Goal: Task Accomplishment & Management: Complete application form

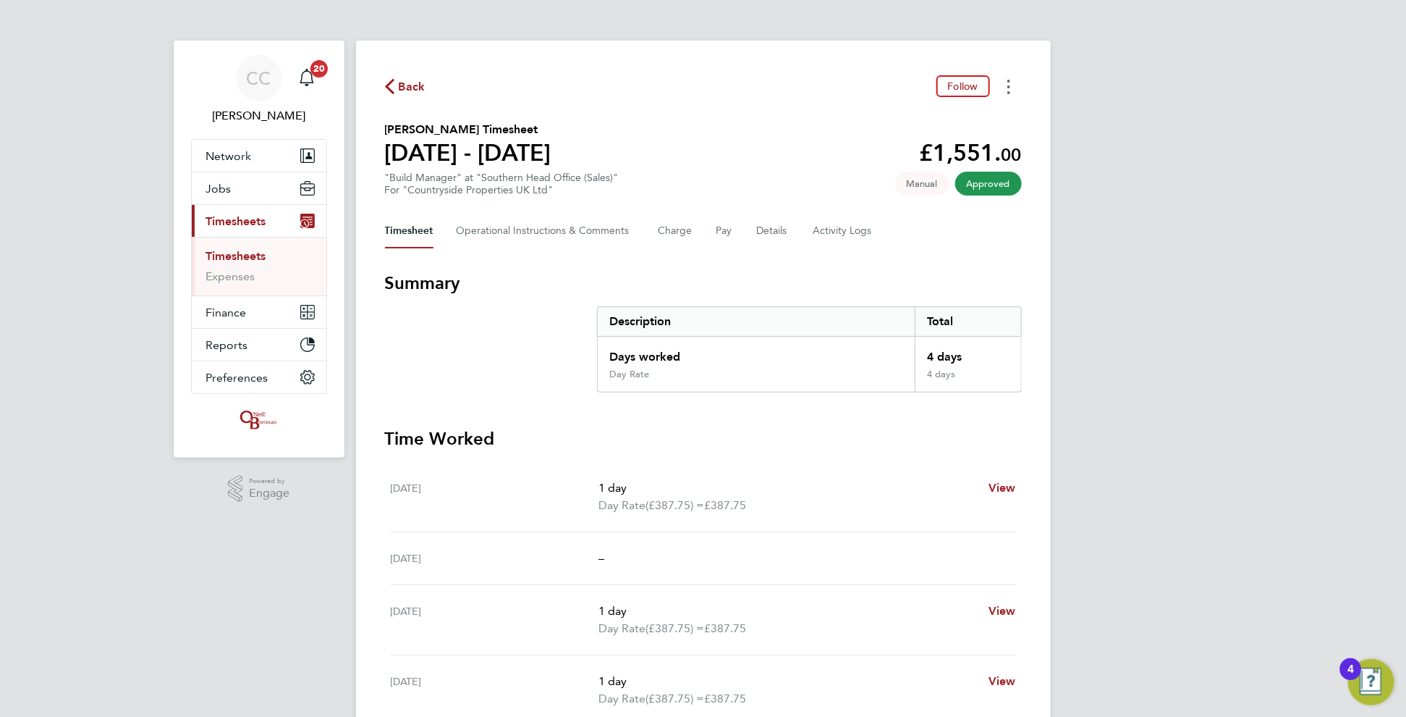
click at [1017, 93] on button "Timesheets Menu" at bounding box center [1009, 86] width 26 height 22
click at [916, 130] on link "Download timesheet" at bounding box center [935, 118] width 174 height 29
click at [407, 84] on span "Back" at bounding box center [412, 86] width 27 height 17
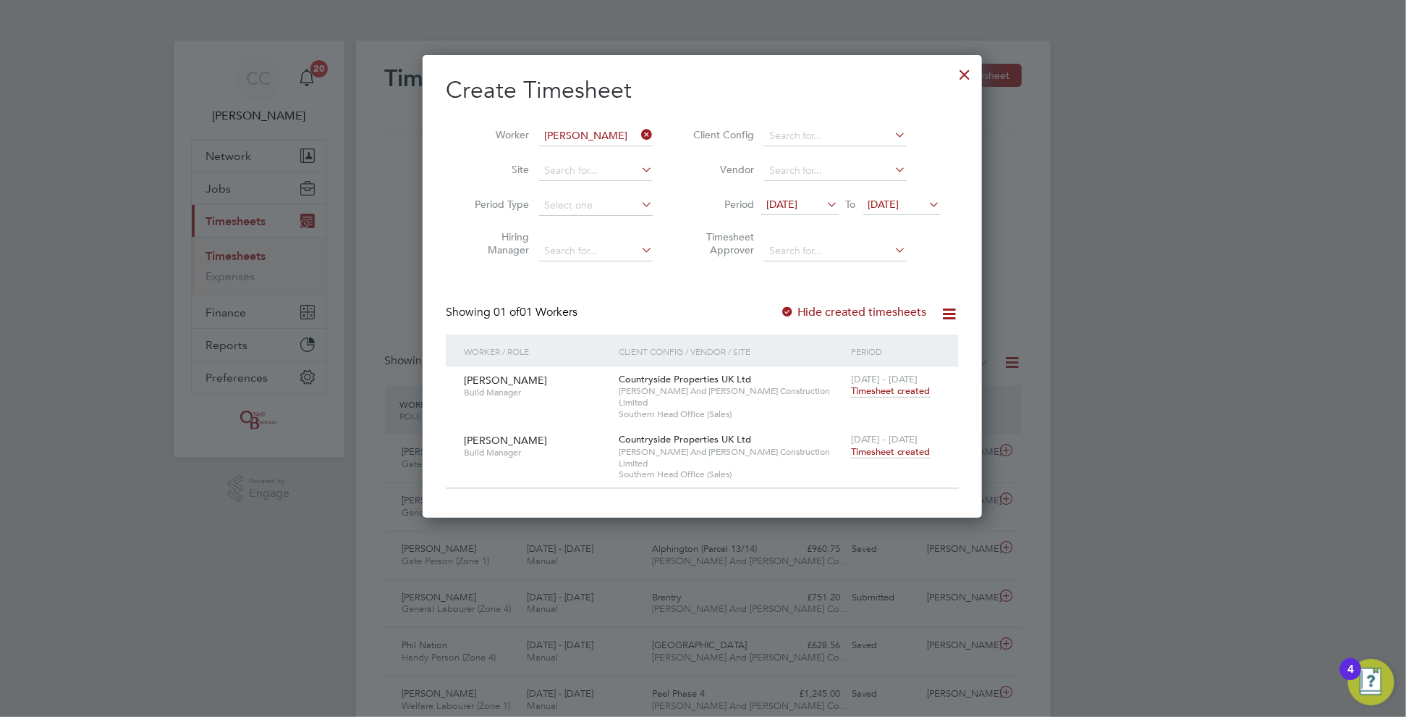
click at [638, 138] on icon at bounding box center [638, 134] width 0 height 20
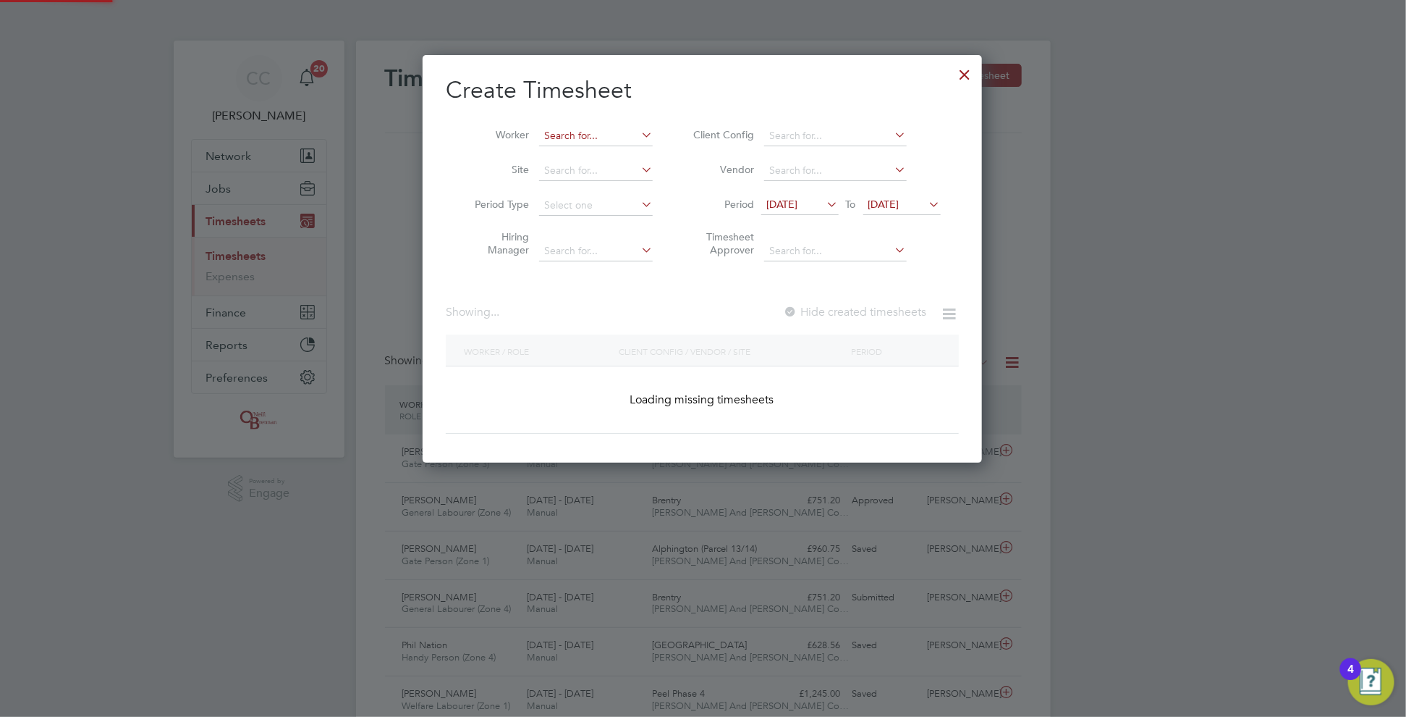
click at [612, 140] on input at bounding box center [596, 136] width 114 height 20
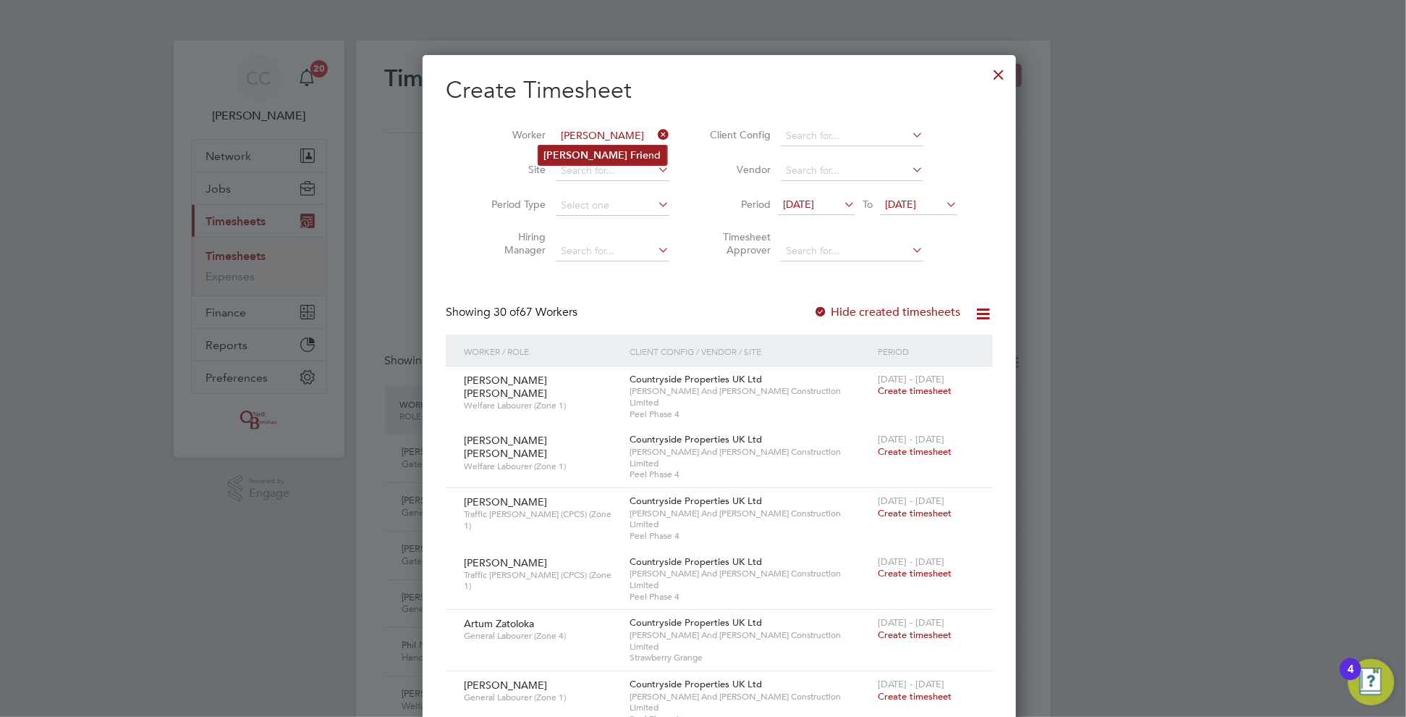
click at [573, 158] on li "[PERSON_NAME] nd" at bounding box center [603, 155] width 129 height 20
type input "[PERSON_NAME]"
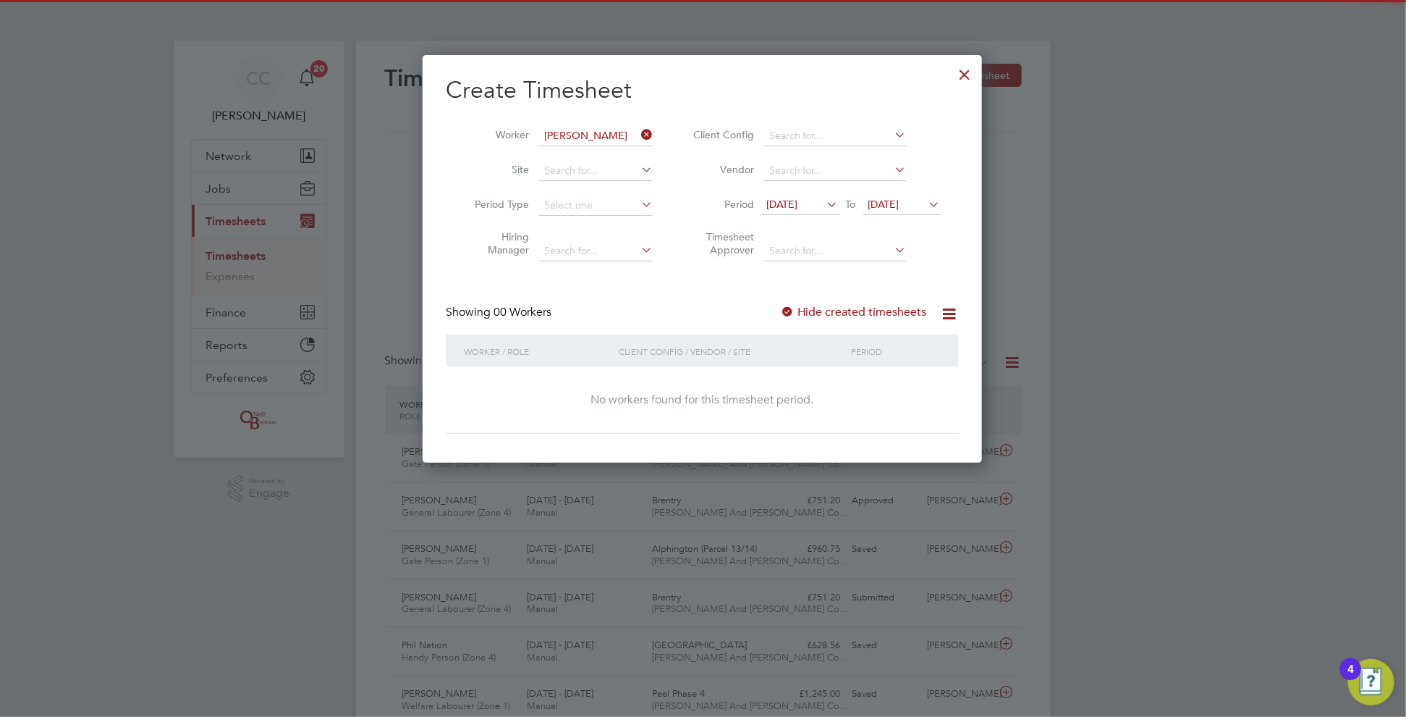
click at [792, 305] on div at bounding box center [787, 312] width 14 height 14
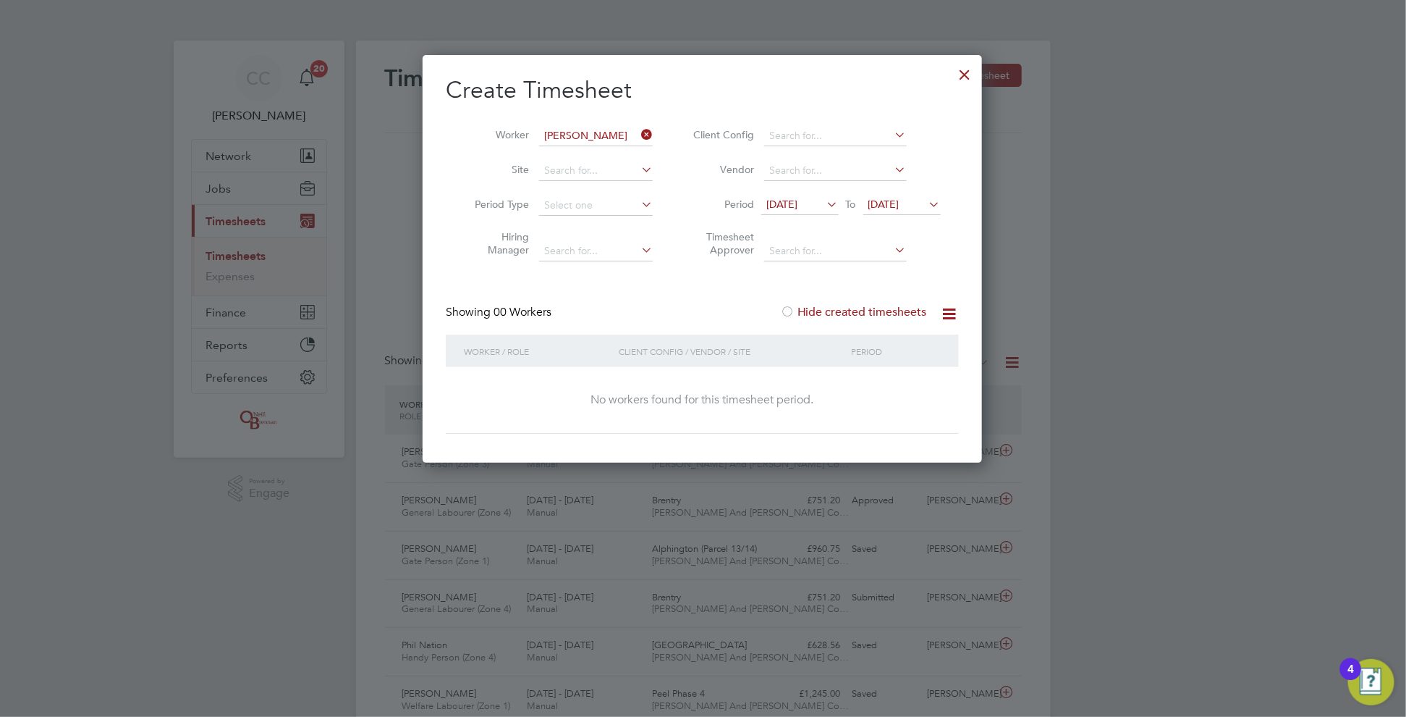
click at [790, 312] on div at bounding box center [787, 312] width 14 height 14
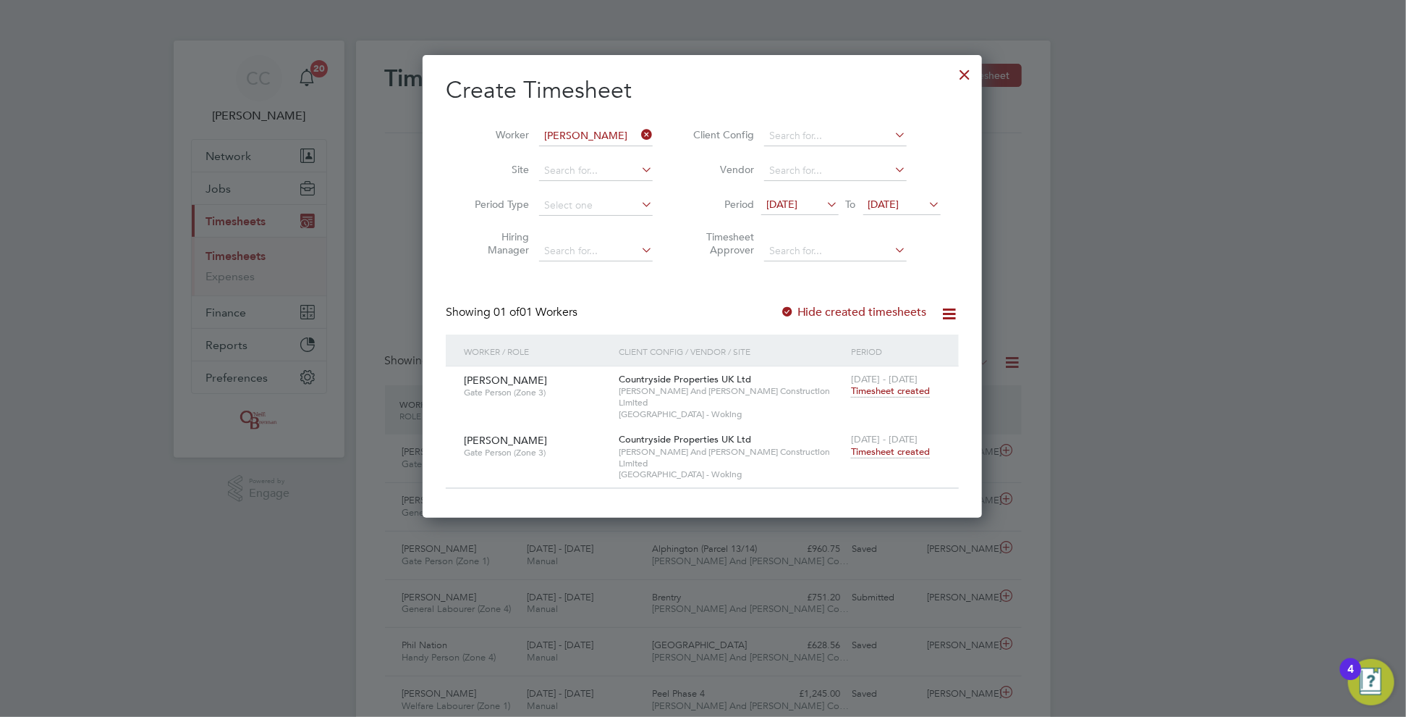
click at [871, 445] on span "Timesheet created" at bounding box center [890, 451] width 79 height 13
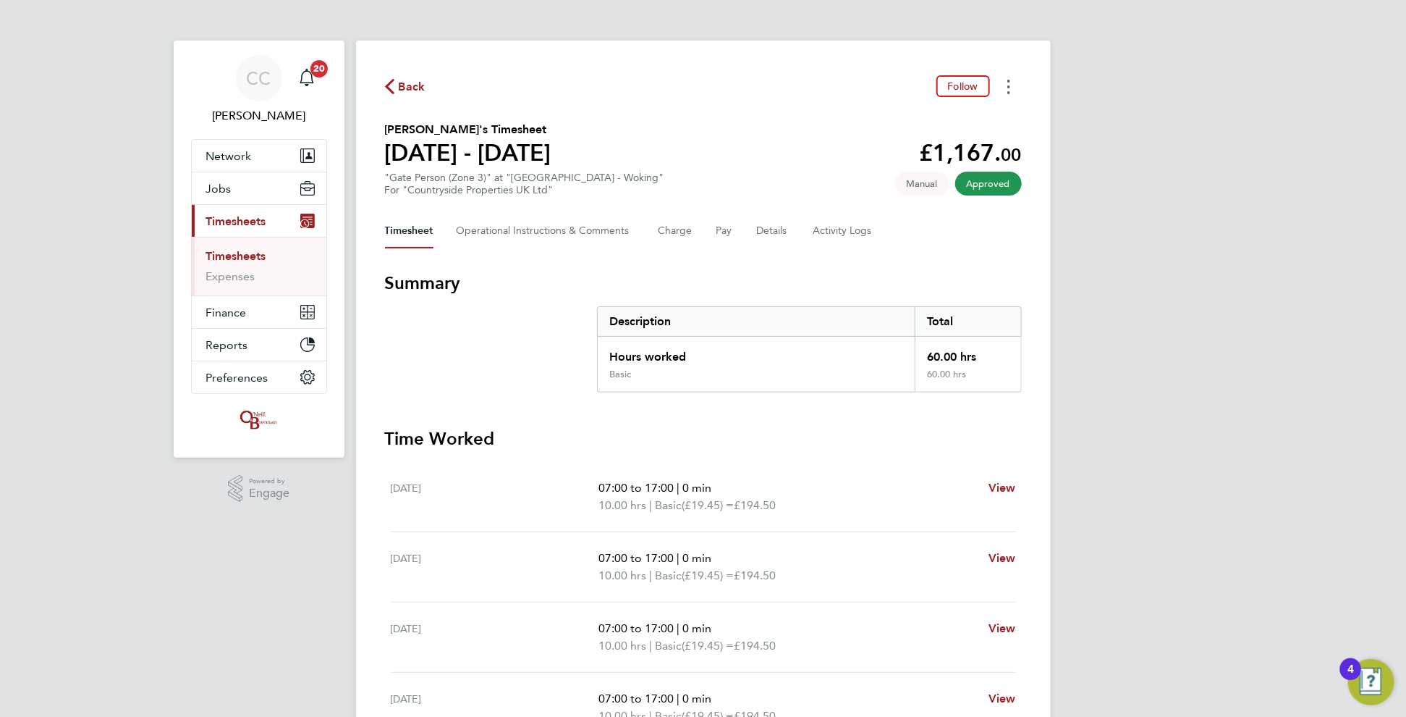
click at [1016, 77] on button "Timesheets Menu" at bounding box center [1009, 86] width 26 height 22
click at [918, 124] on link "Download timesheet" at bounding box center [935, 118] width 174 height 29
click at [418, 83] on span "Back" at bounding box center [412, 86] width 27 height 17
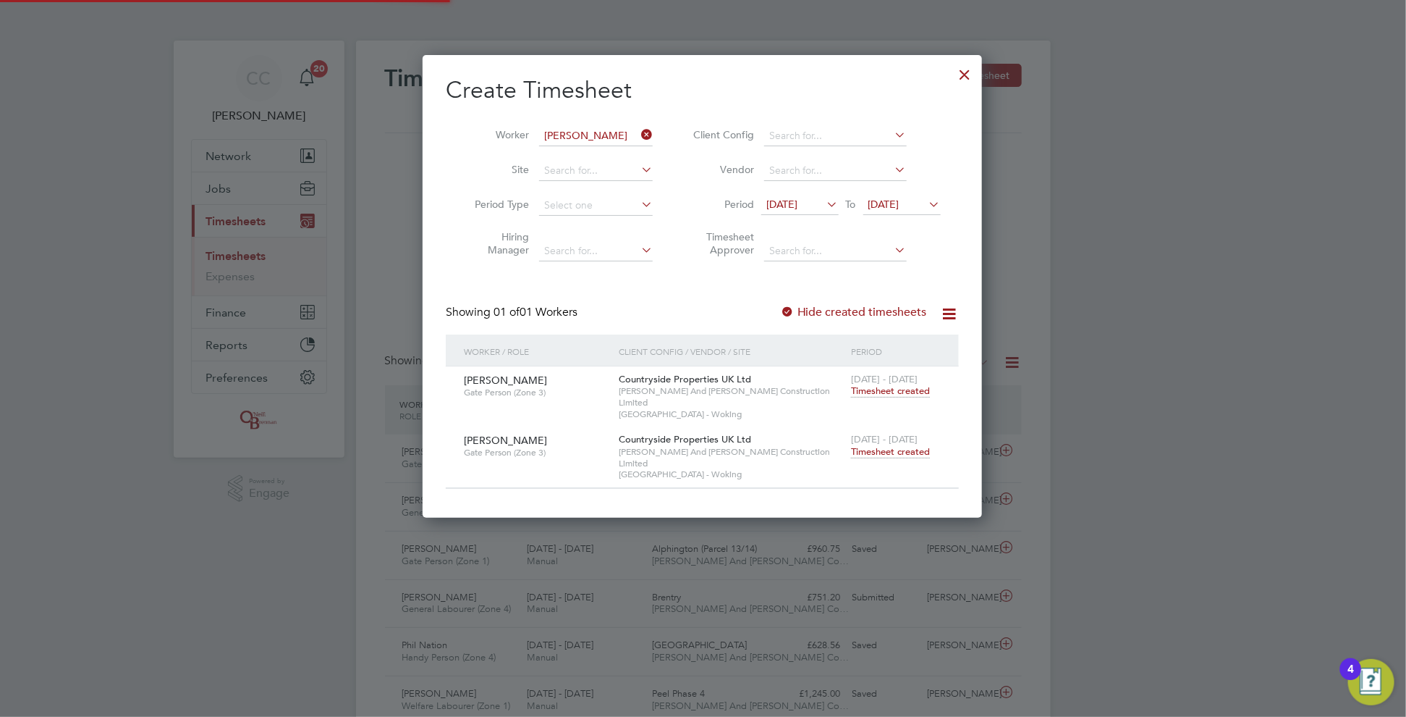
scroll to position [36, 125]
click at [969, 67] on div at bounding box center [966, 71] width 26 height 26
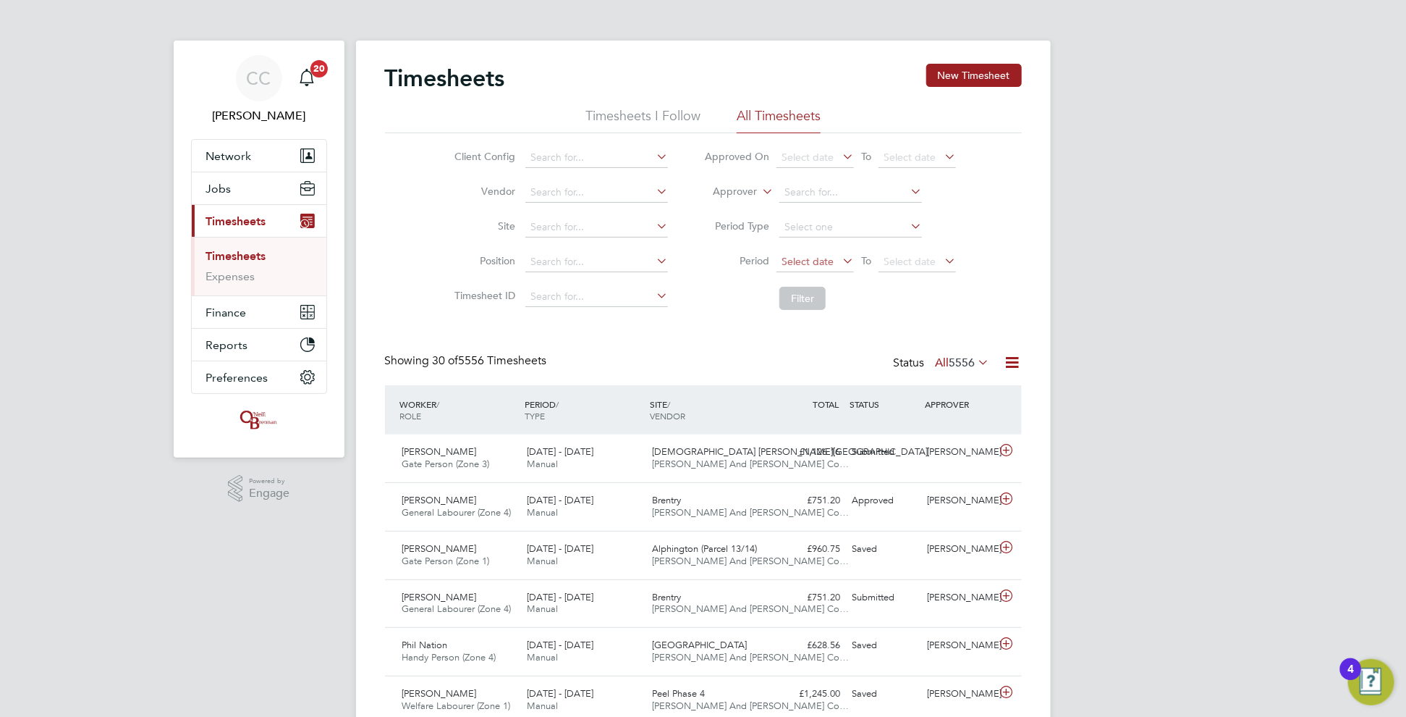
click at [795, 266] on span "Select date" at bounding box center [808, 261] width 52 height 13
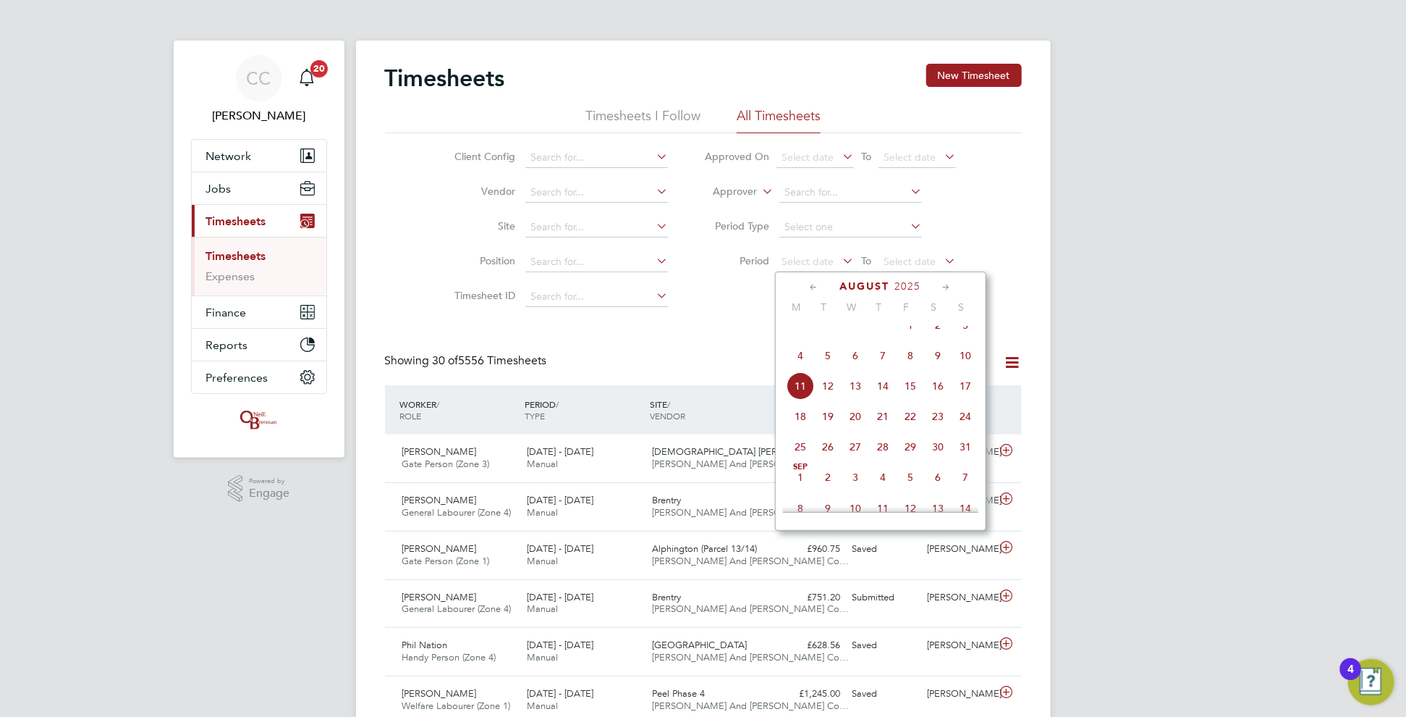
click at [804, 369] on span "4" at bounding box center [801, 356] width 28 height 28
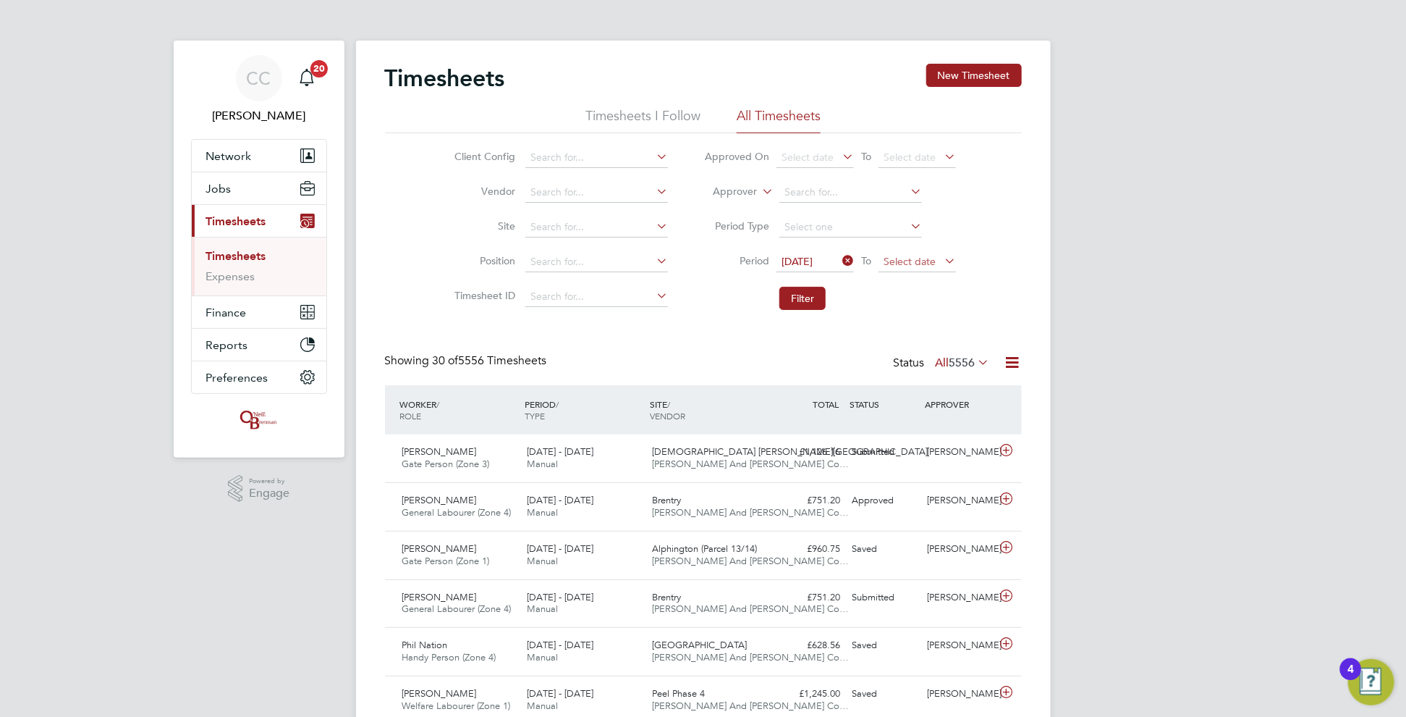
click at [916, 263] on span "Select date" at bounding box center [910, 261] width 52 height 13
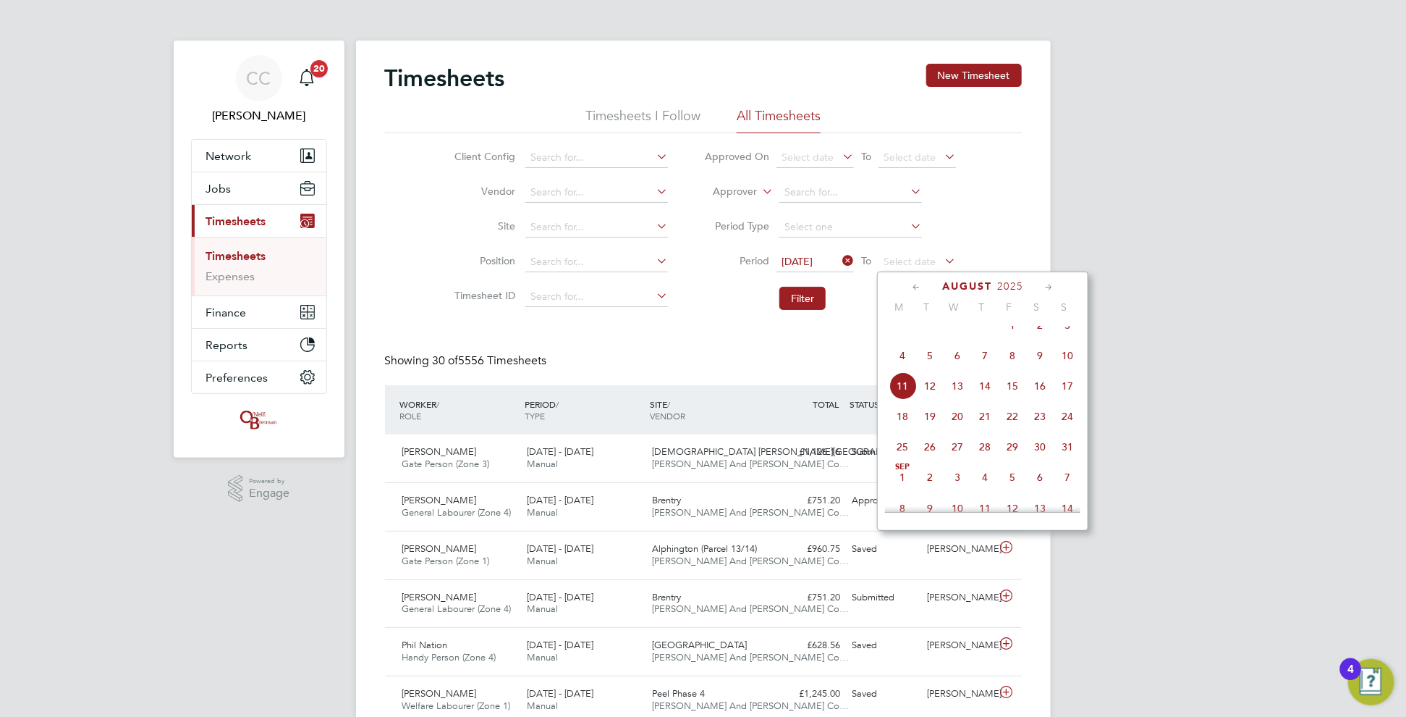
click at [1068, 366] on span "10" at bounding box center [1068, 356] width 28 height 28
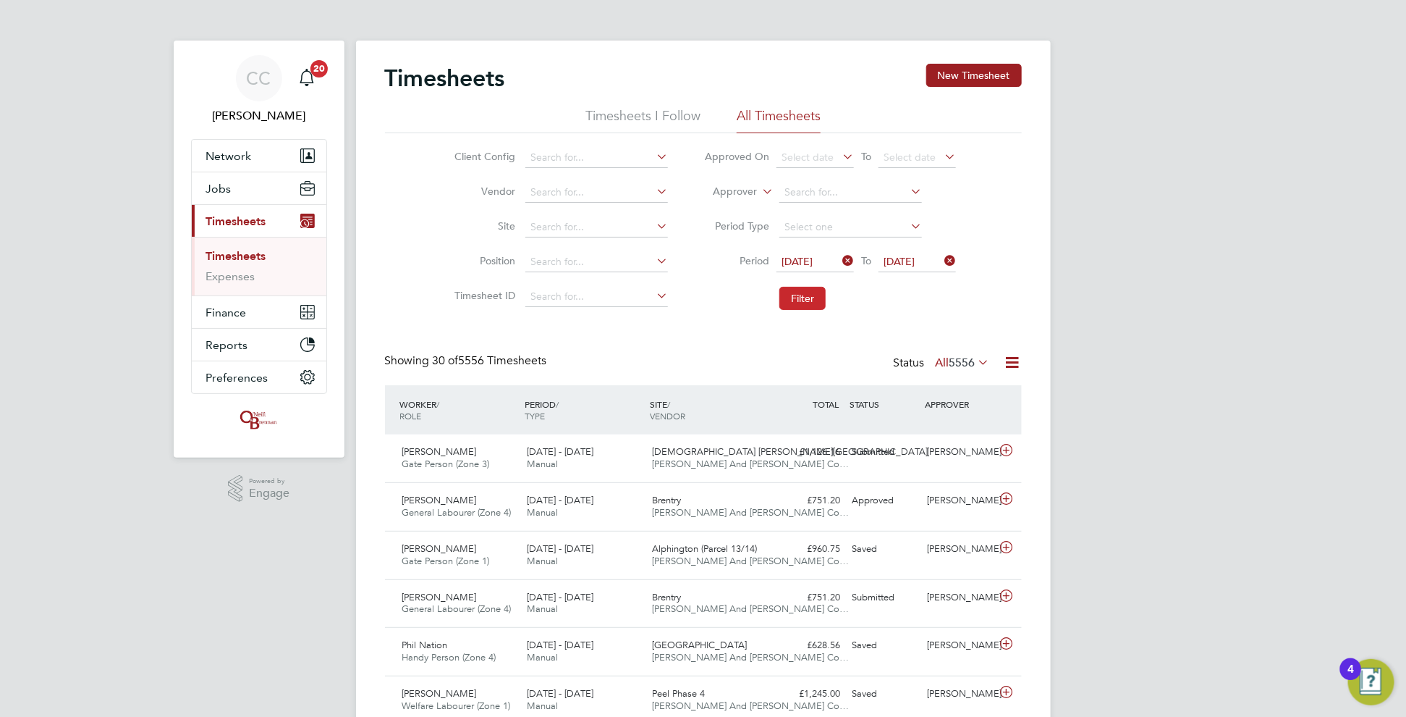
click at [806, 297] on button "Filter" at bounding box center [803, 298] width 46 height 23
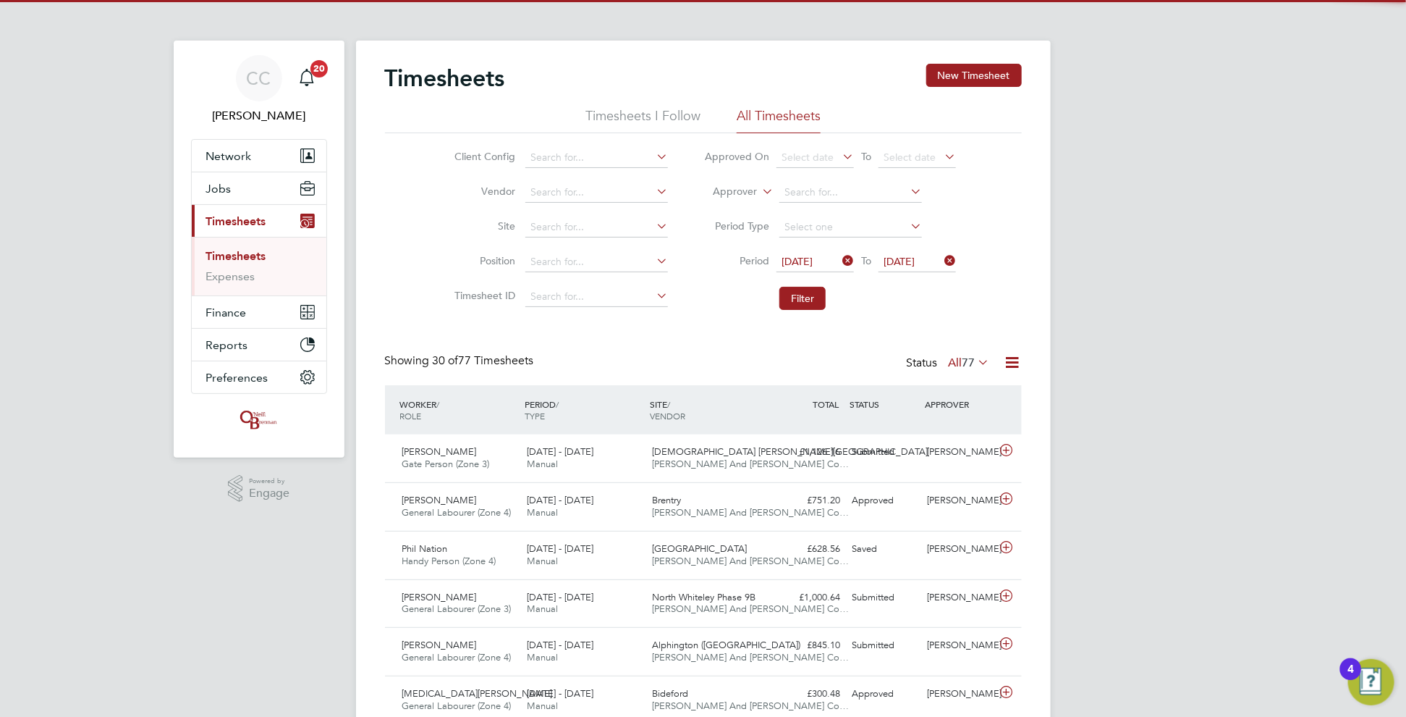
scroll to position [36, 125]
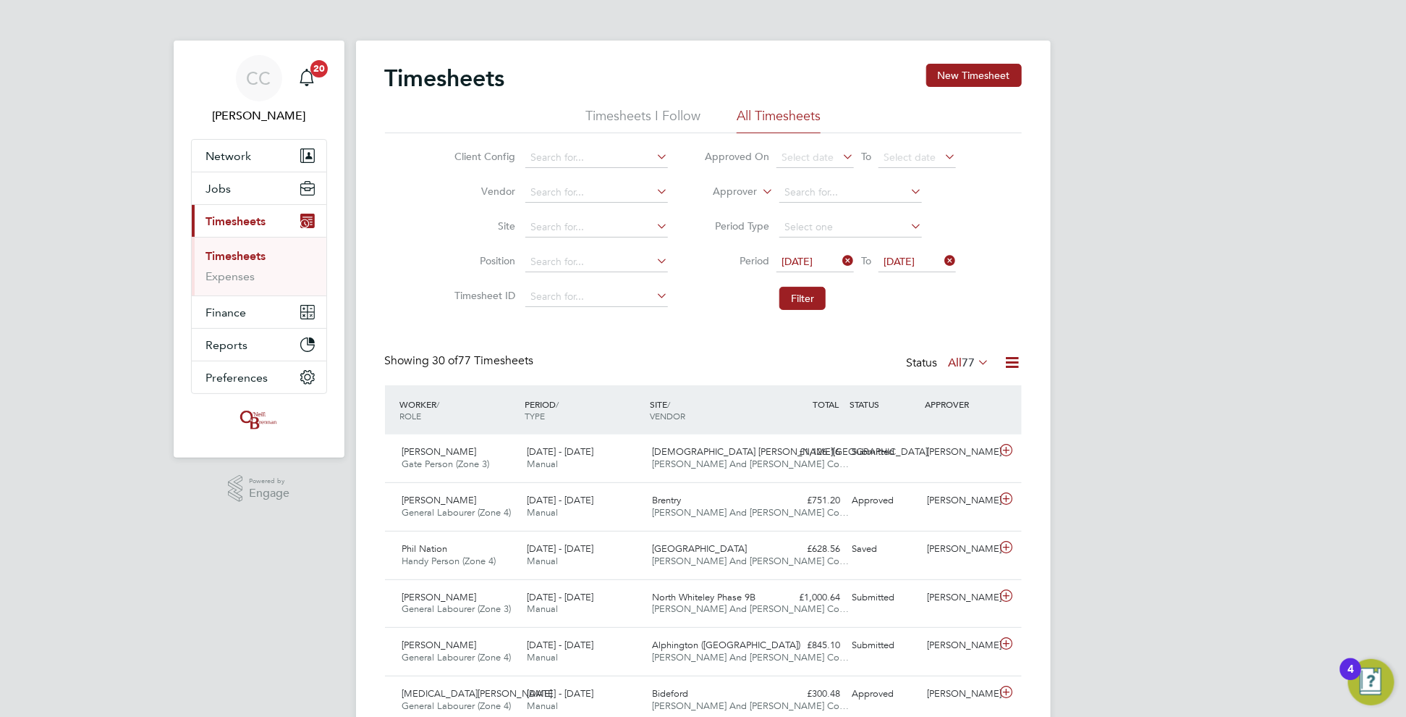
click at [840, 263] on icon at bounding box center [840, 260] width 0 height 20
click at [942, 256] on icon at bounding box center [942, 260] width 0 height 20
click at [971, 67] on button "New Timesheet" at bounding box center [975, 75] width 96 height 23
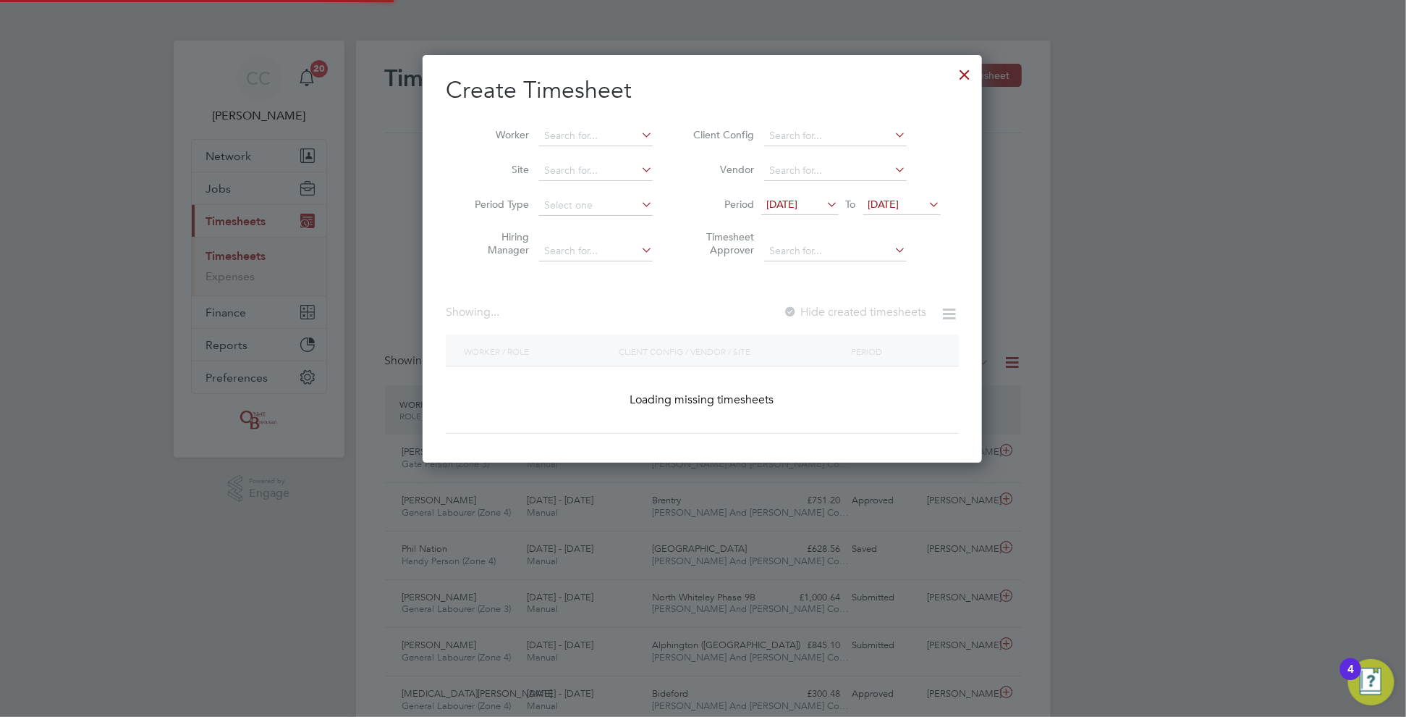
scroll to position [2673, 560]
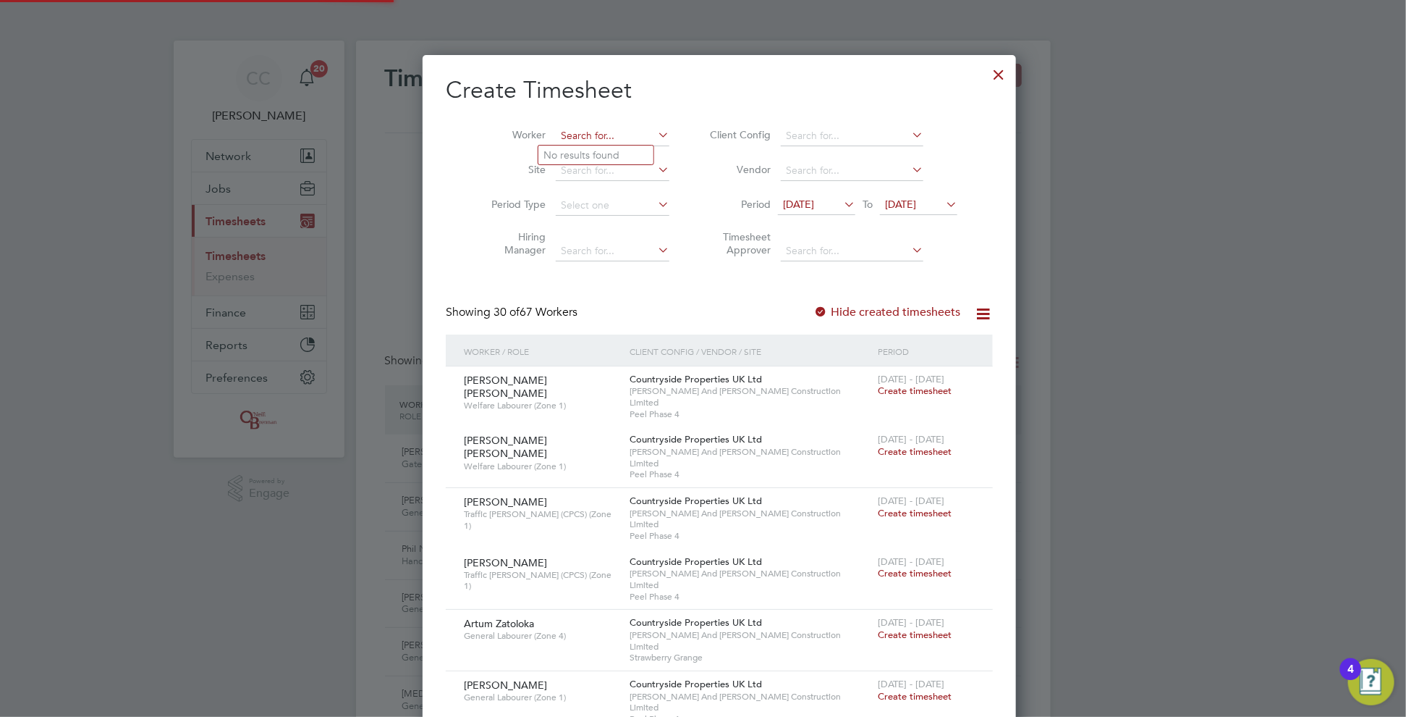
click at [588, 137] on input at bounding box center [613, 136] width 114 height 20
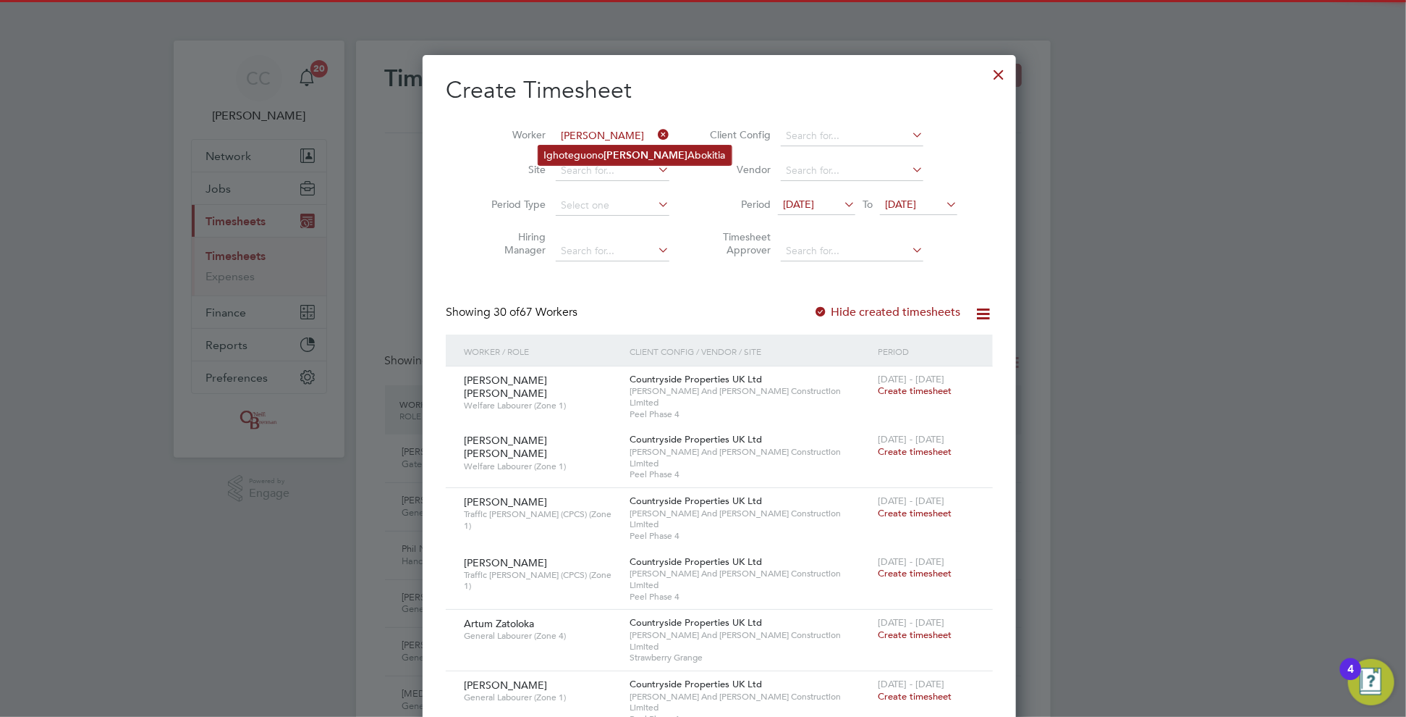
click at [554, 149] on li "Ighoteguono [PERSON_NAME]" at bounding box center [635, 155] width 193 height 20
type input "Ighoteguono [PERSON_NAME]"
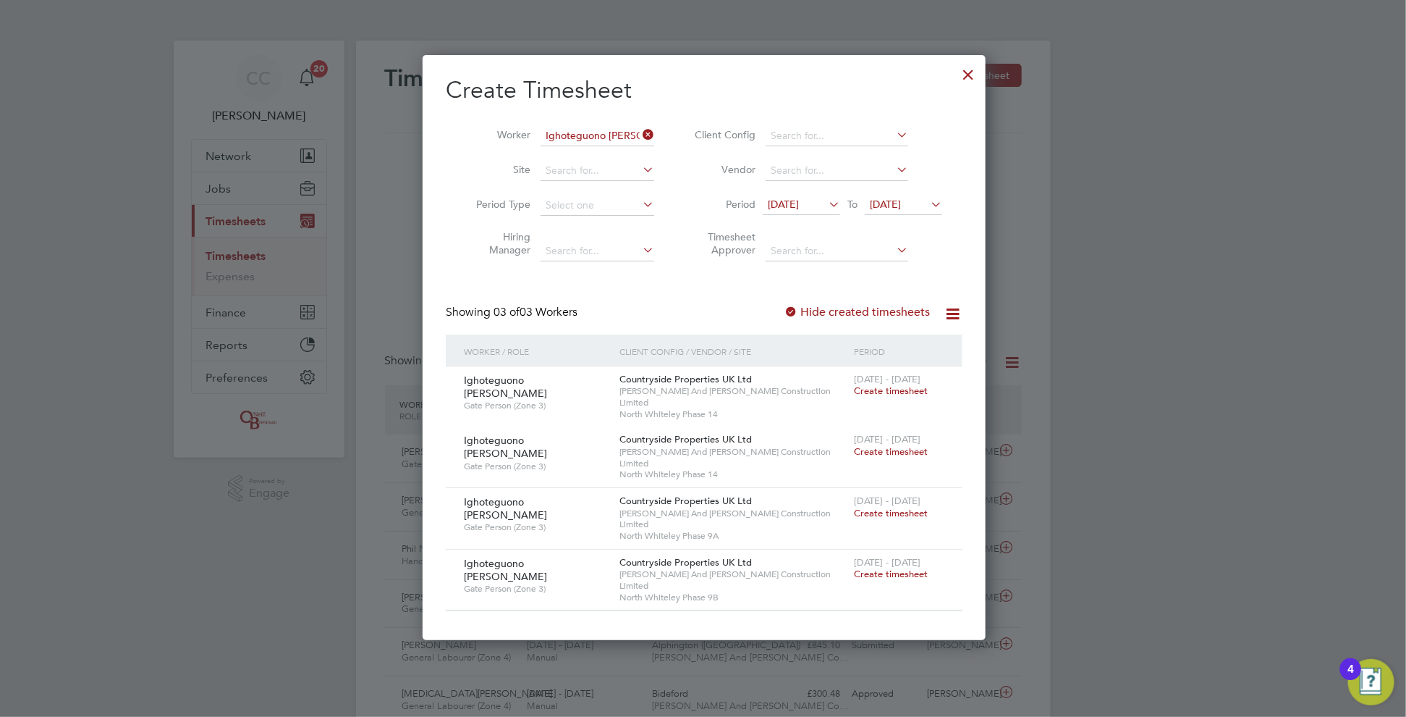
scroll to position [540, 560]
click at [882, 567] on span "Create timesheet" at bounding box center [891, 573] width 74 height 12
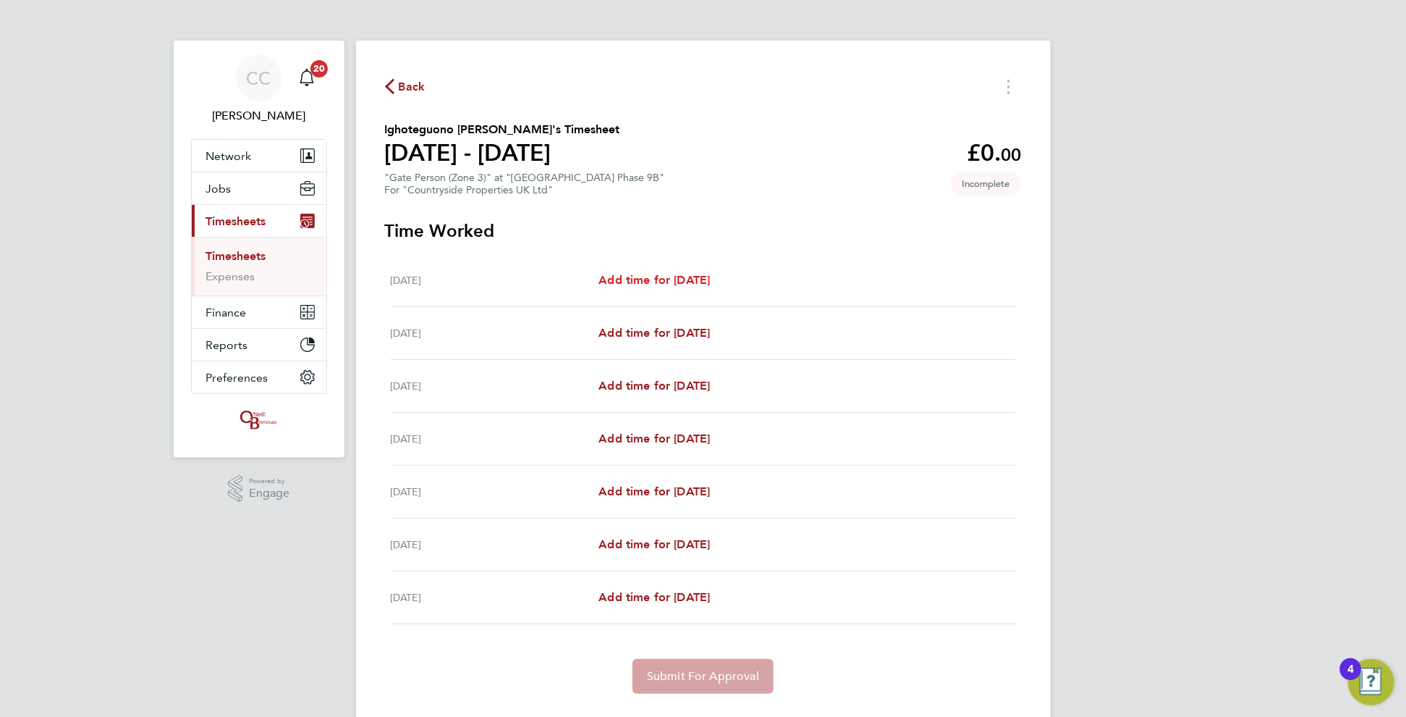
click at [710, 278] on span "Add time for [DATE]" at bounding box center [654, 280] width 111 height 14
select select "30"
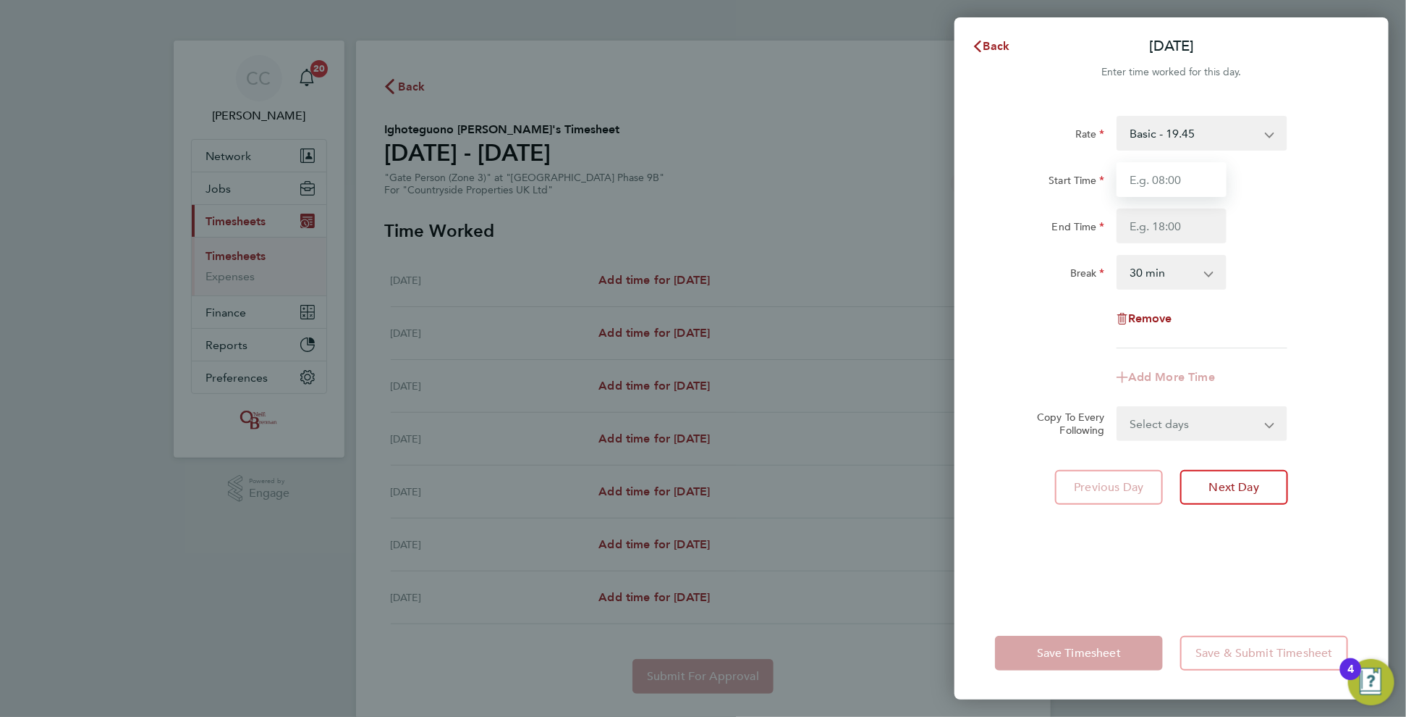
click at [1157, 175] on input "Start Time" at bounding box center [1172, 179] width 110 height 35
type input "08:00"
type input "17:00"
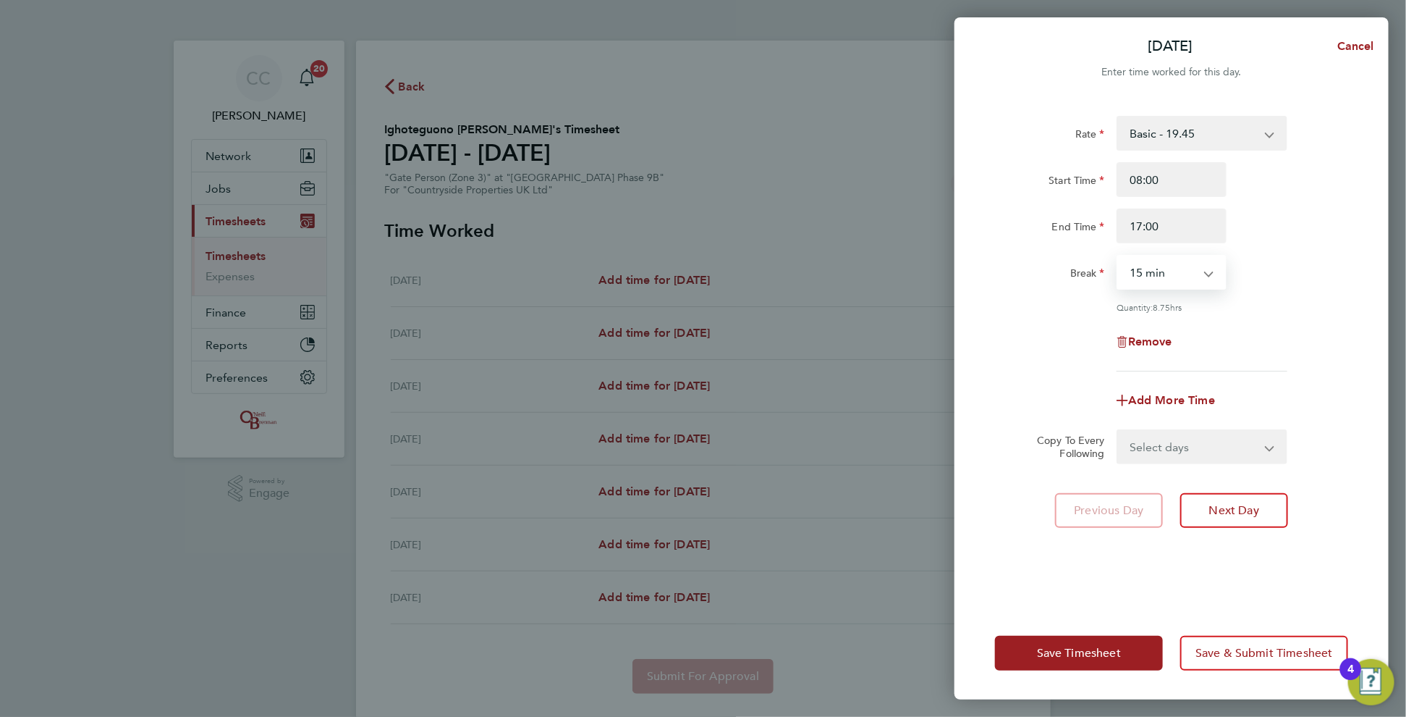
select select "0"
click at [1171, 450] on select "Select days Day Weekday (Mon-Fri) Weekend (Sat-Sun) [DATE] [DATE] [DATE] [DATE]…" at bounding box center [1194, 447] width 152 height 32
select select "WEEKDAY"
click at [1118, 431] on select "Select days Day Weekday (Mon-Fri) Weekend (Sat-Sun) [DATE] [DATE] [DATE] [DATE]…" at bounding box center [1194, 447] width 152 height 32
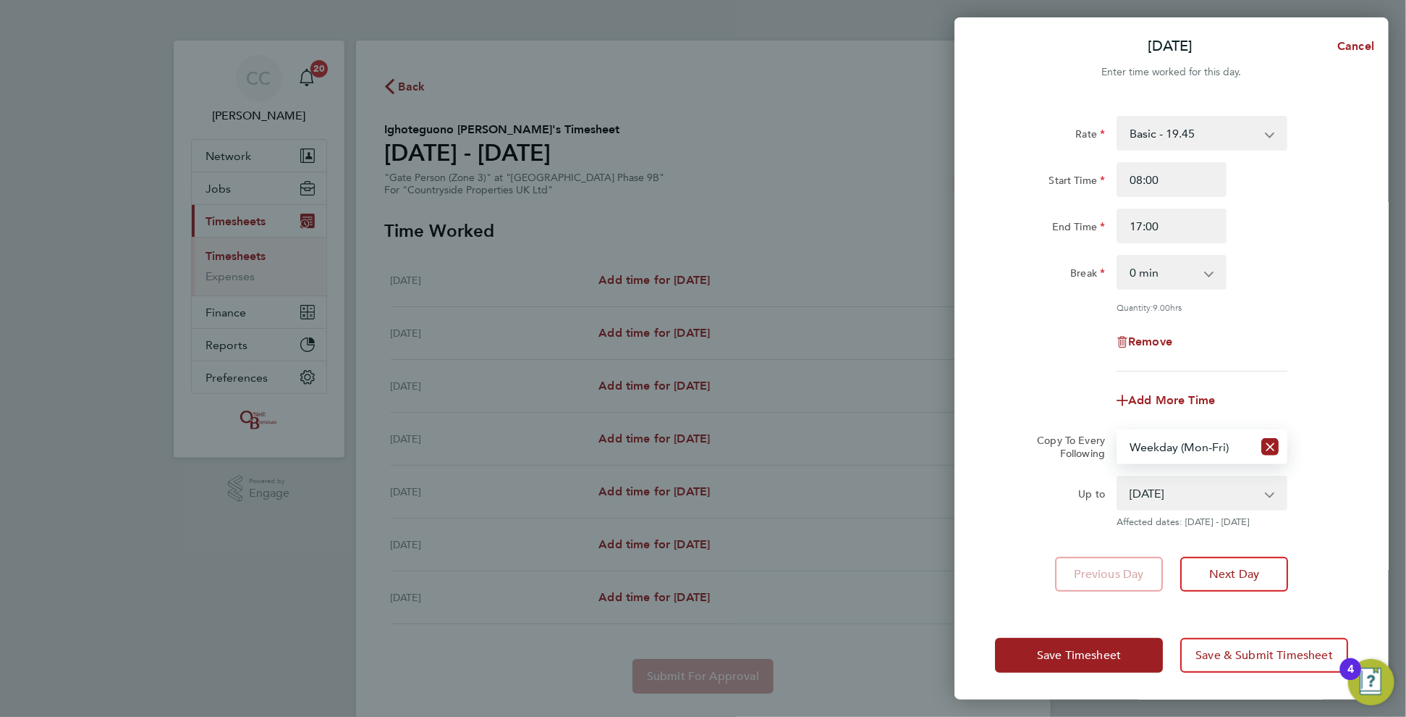
click at [1157, 491] on select "[DATE] [DATE] [DATE] [DATE] [DATE] [DATE]" at bounding box center [1193, 493] width 151 height 32
select select "[DATE]"
click at [1118, 477] on select "[DATE] [DATE] [DATE] [DATE] [DATE] [DATE]" at bounding box center [1193, 493] width 151 height 32
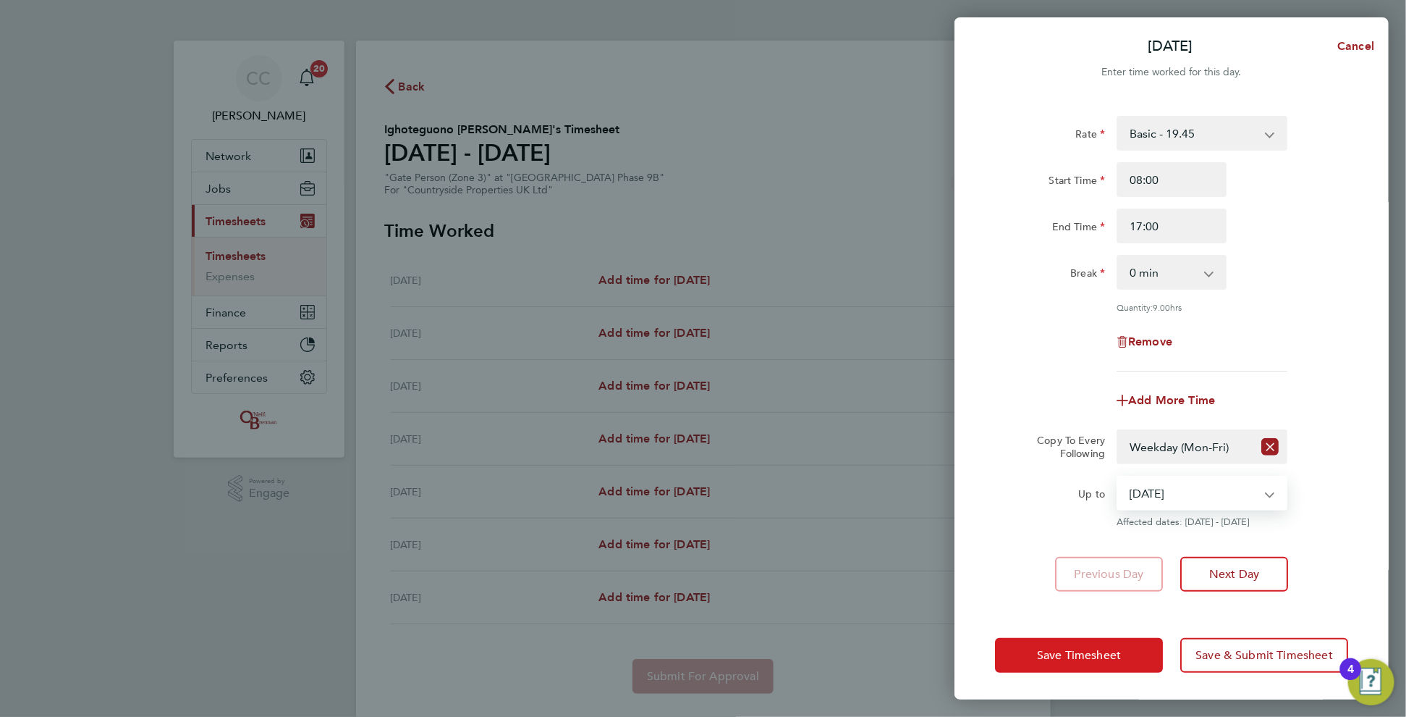
click at [1097, 660] on button "Save Timesheet" at bounding box center [1079, 655] width 168 height 35
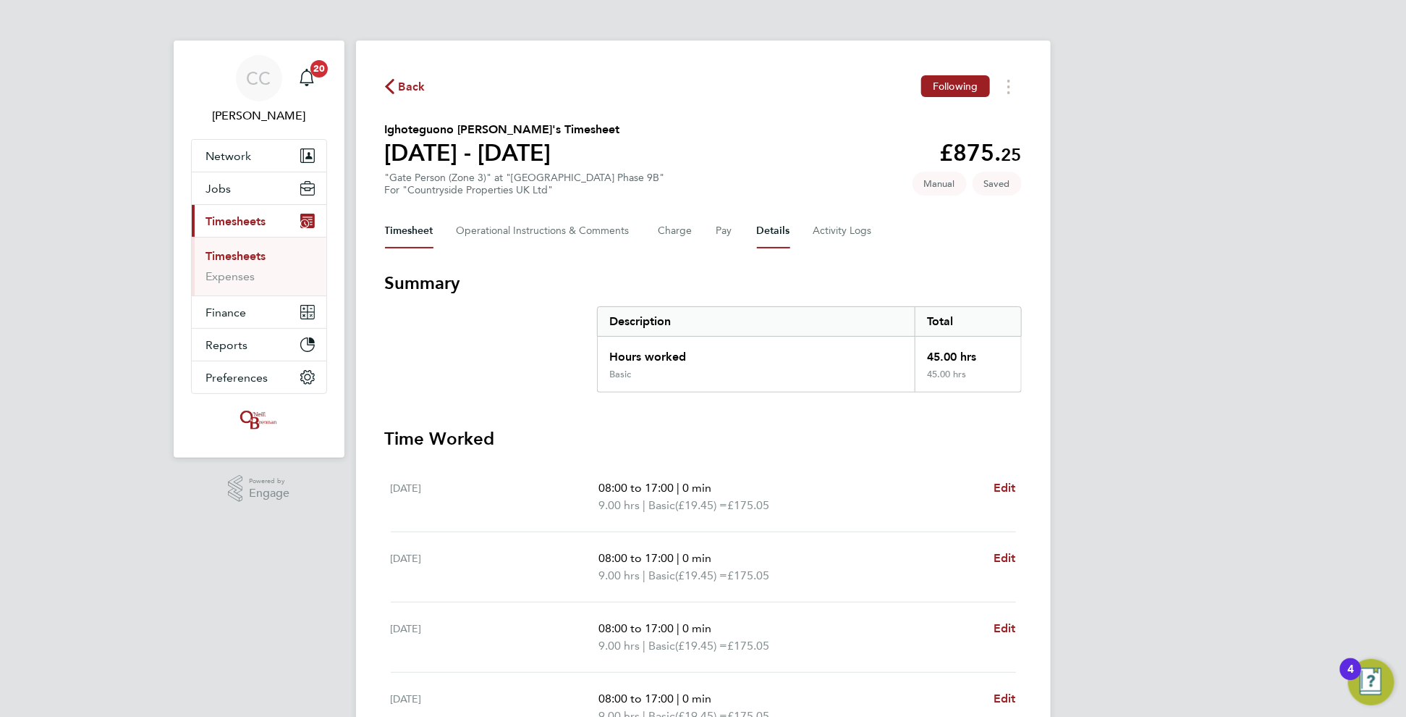
click at [773, 225] on button "Details" at bounding box center [773, 231] width 33 height 35
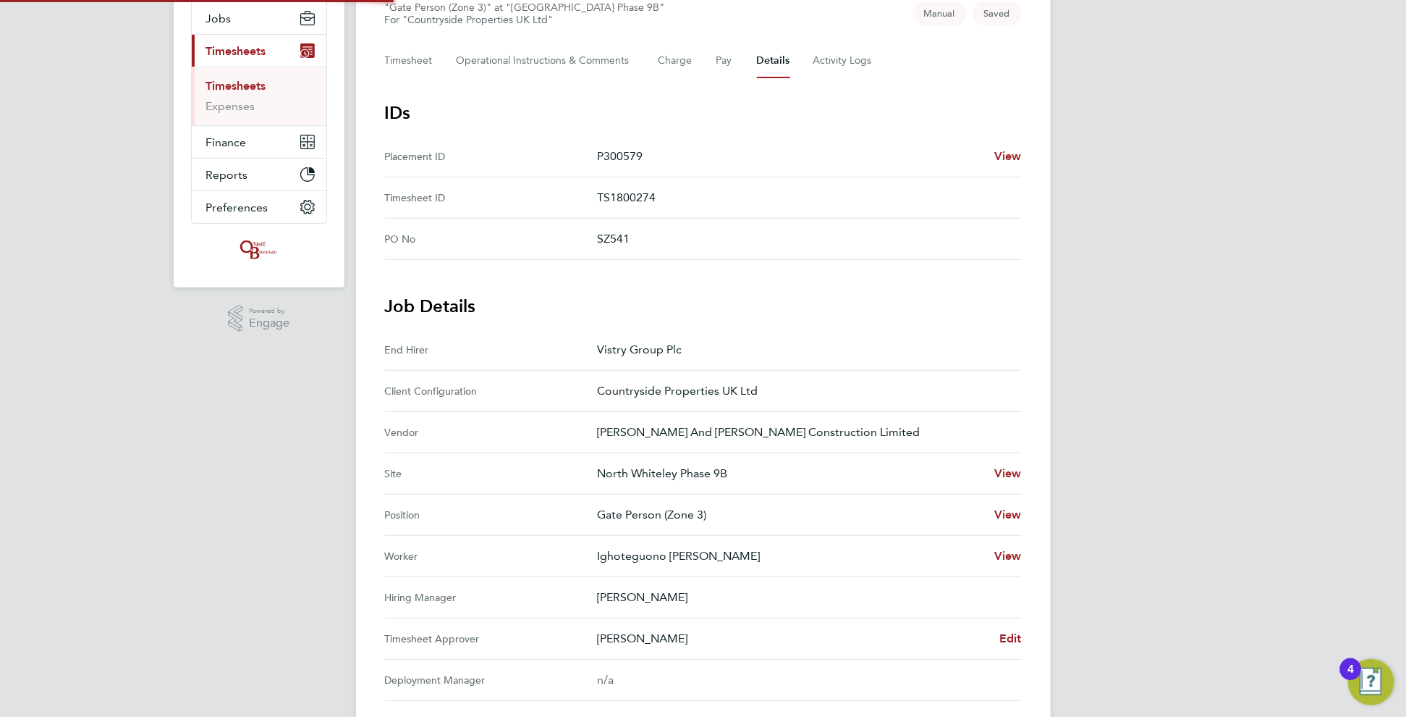
scroll to position [290, 0]
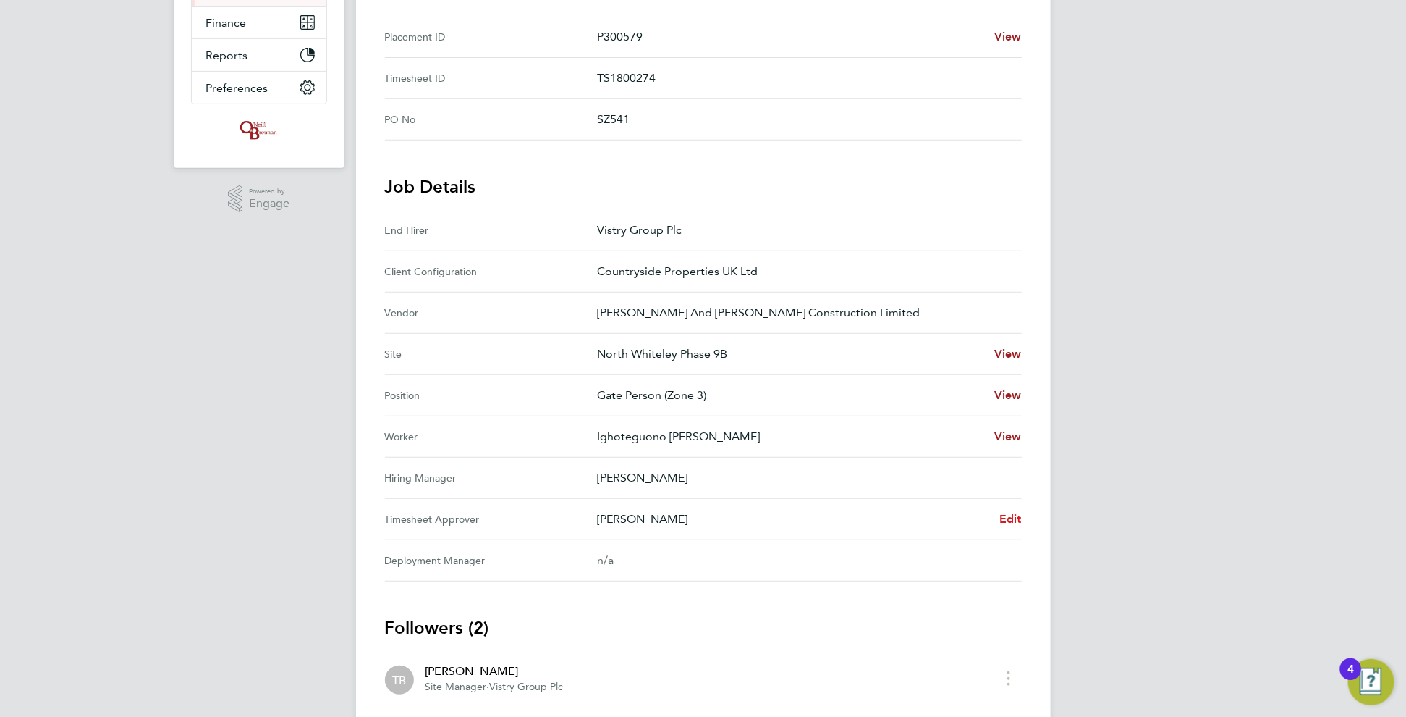
click at [1012, 515] on span "Edit" at bounding box center [1011, 519] width 22 height 14
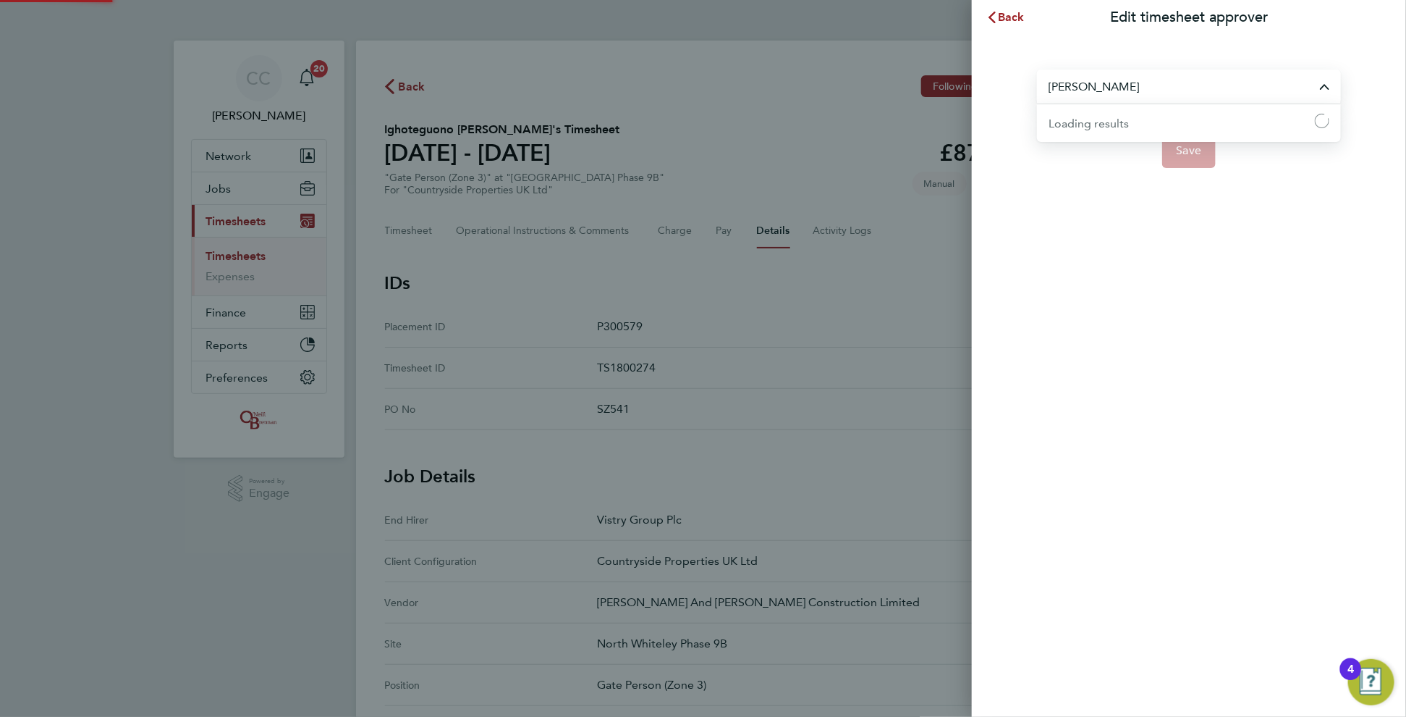
click at [1134, 90] on input "[PERSON_NAME]" at bounding box center [1189, 86] width 304 height 34
click at [1121, 111] on li "[PERSON_NAME]" at bounding box center [1189, 121] width 304 height 35
type input "[PERSON_NAME]"
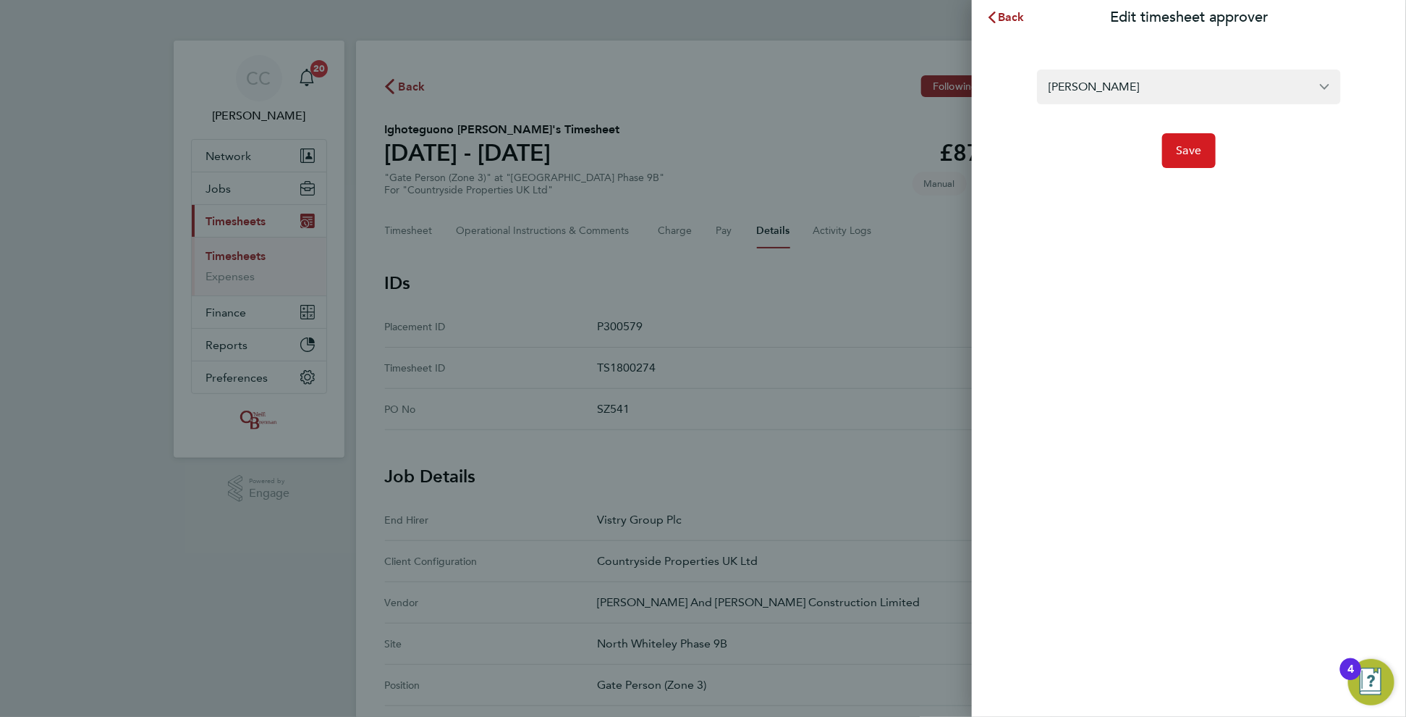
click at [1188, 152] on span "Save" at bounding box center [1189, 150] width 25 height 14
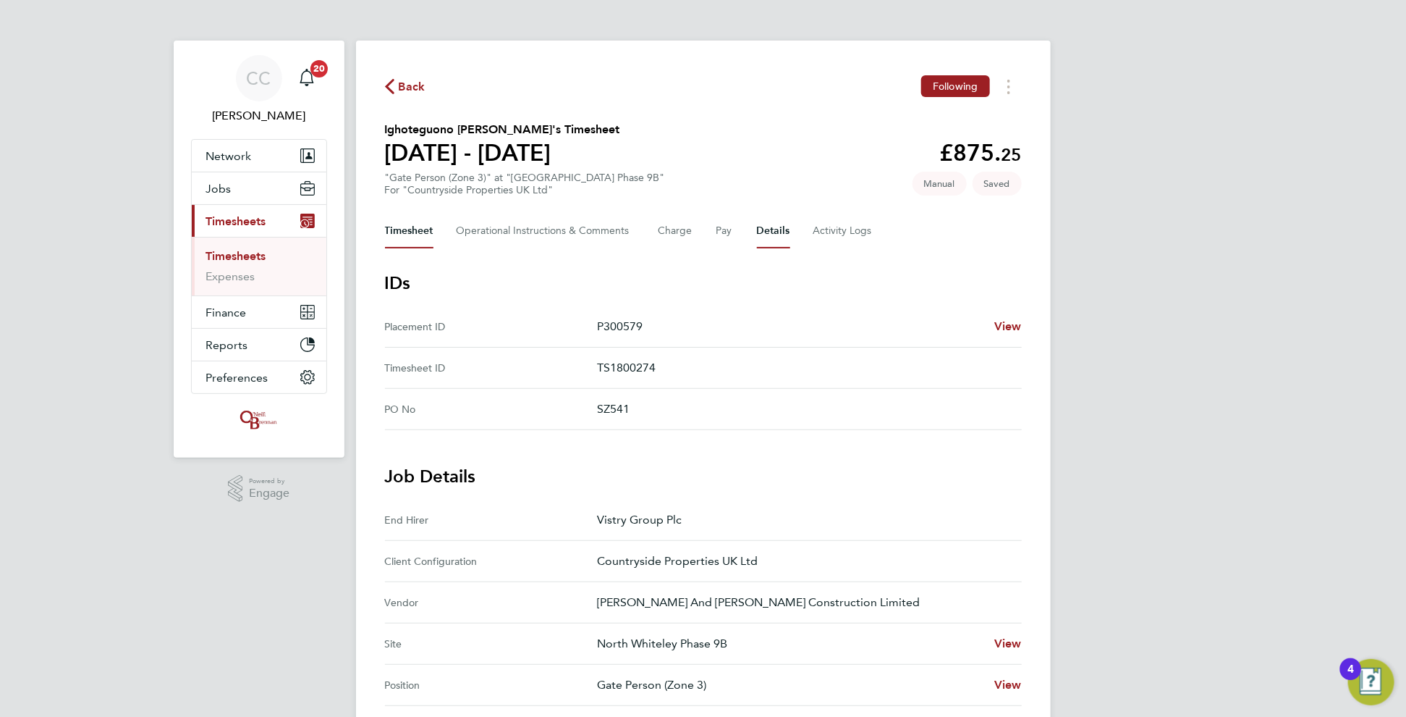
click at [425, 223] on button "Timesheet" at bounding box center [409, 231] width 48 height 35
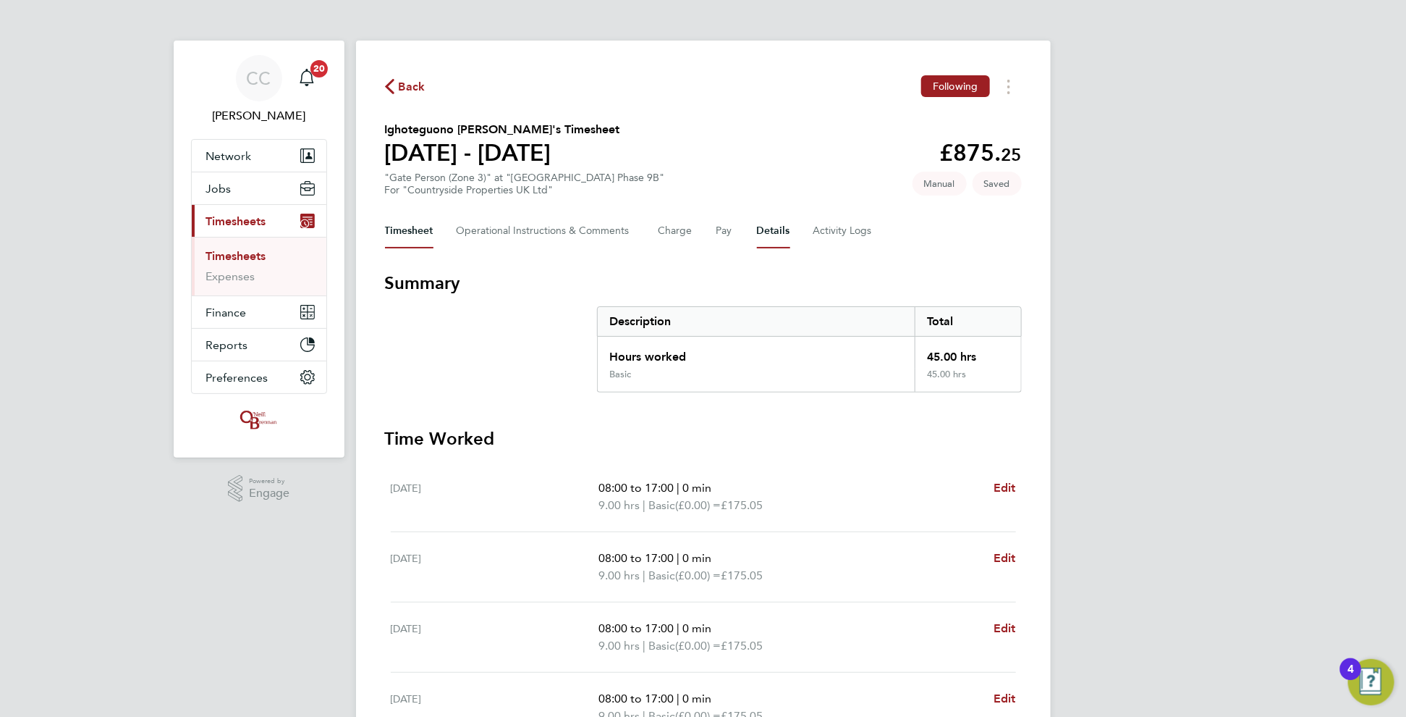
click at [772, 218] on button "Details" at bounding box center [773, 231] width 33 height 35
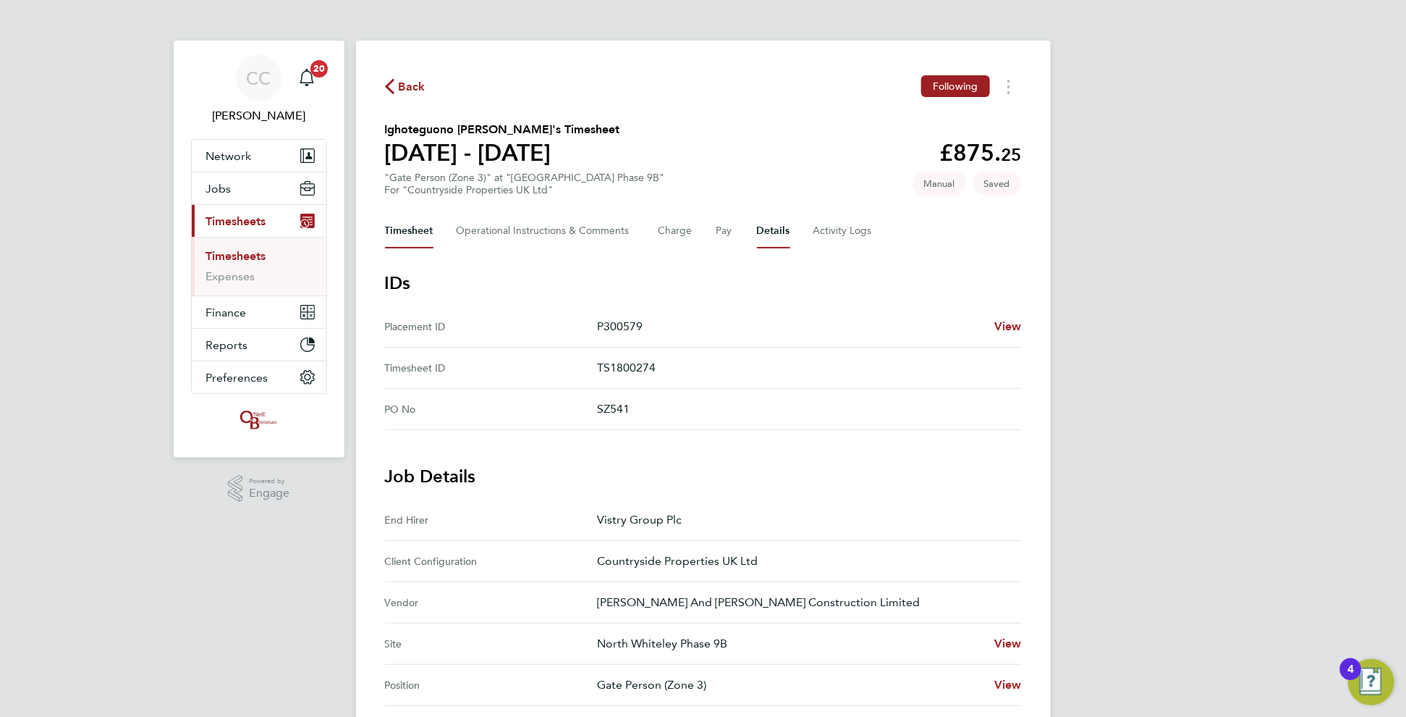
click at [413, 227] on button "Timesheet" at bounding box center [409, 231] width 48 height 35
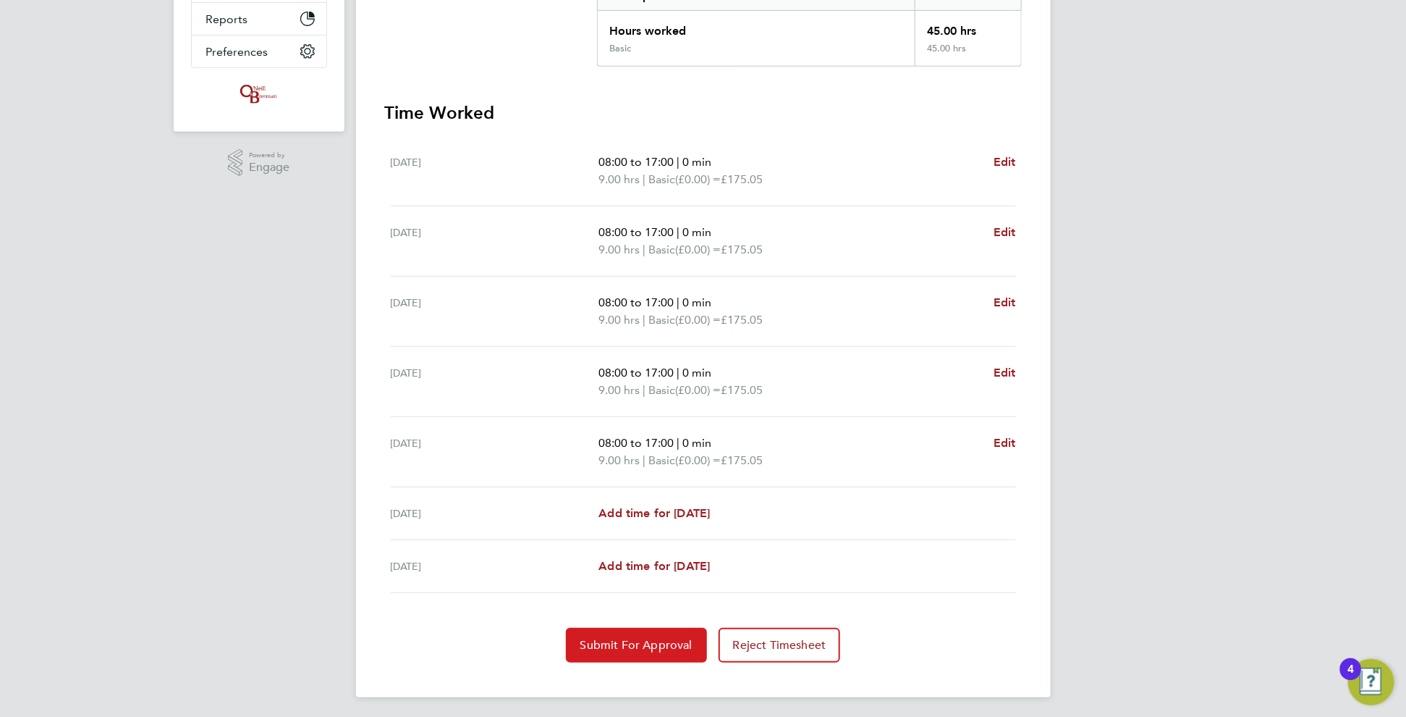
click at [627, 633] on button "Submit For Approval" at bounding box center [636, 645] width 141 height 35
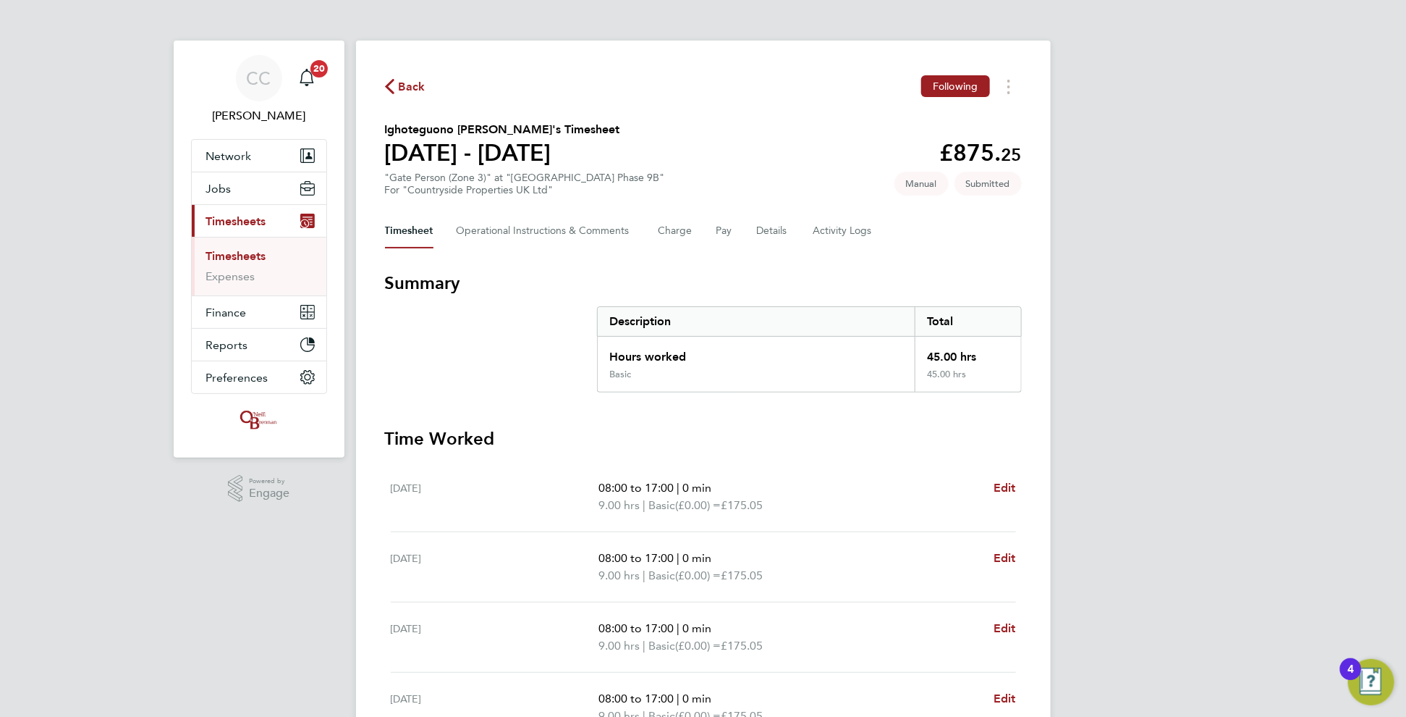
click at [410, 87] on span "Back" at bounding box center [412, 86] width 27 height 17
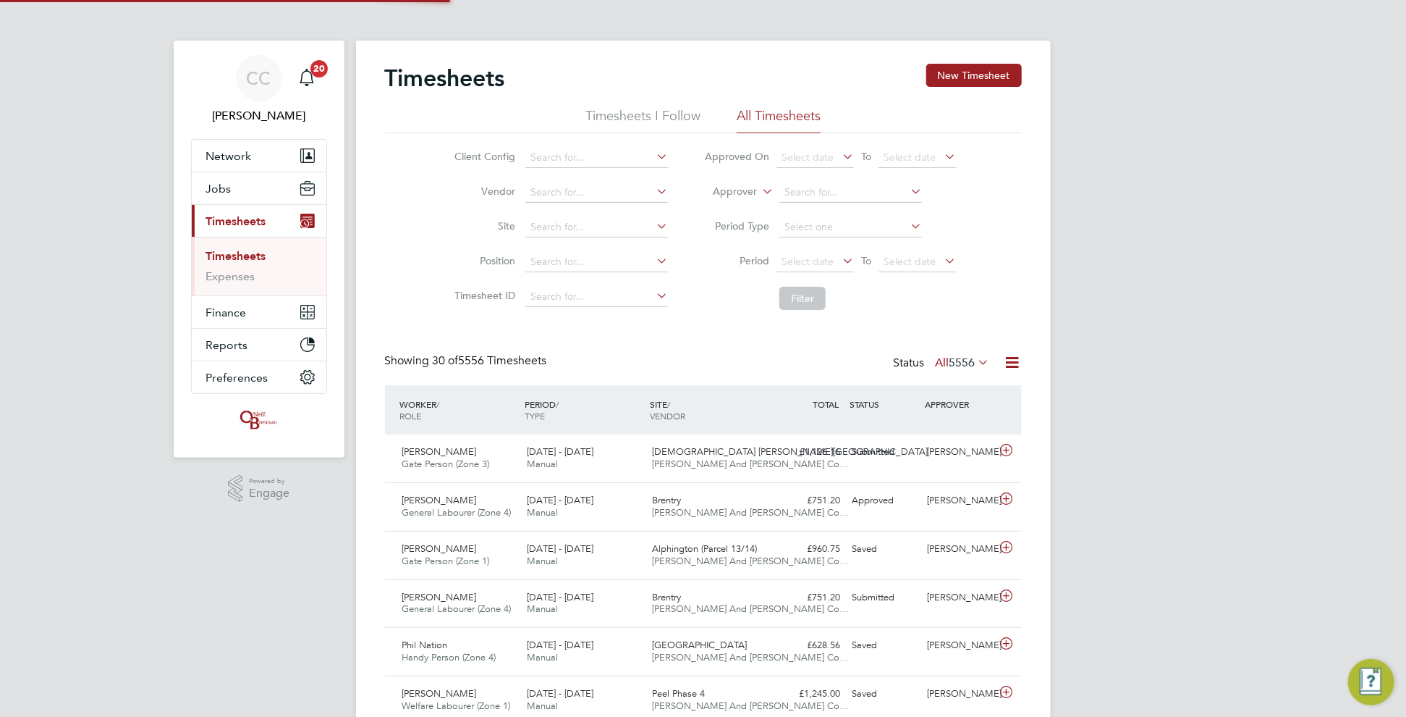
scroll to position [36, 125]
click at [951, 78] on button "New Timesheet" at bounding box center [975, 75] width 96 height 23
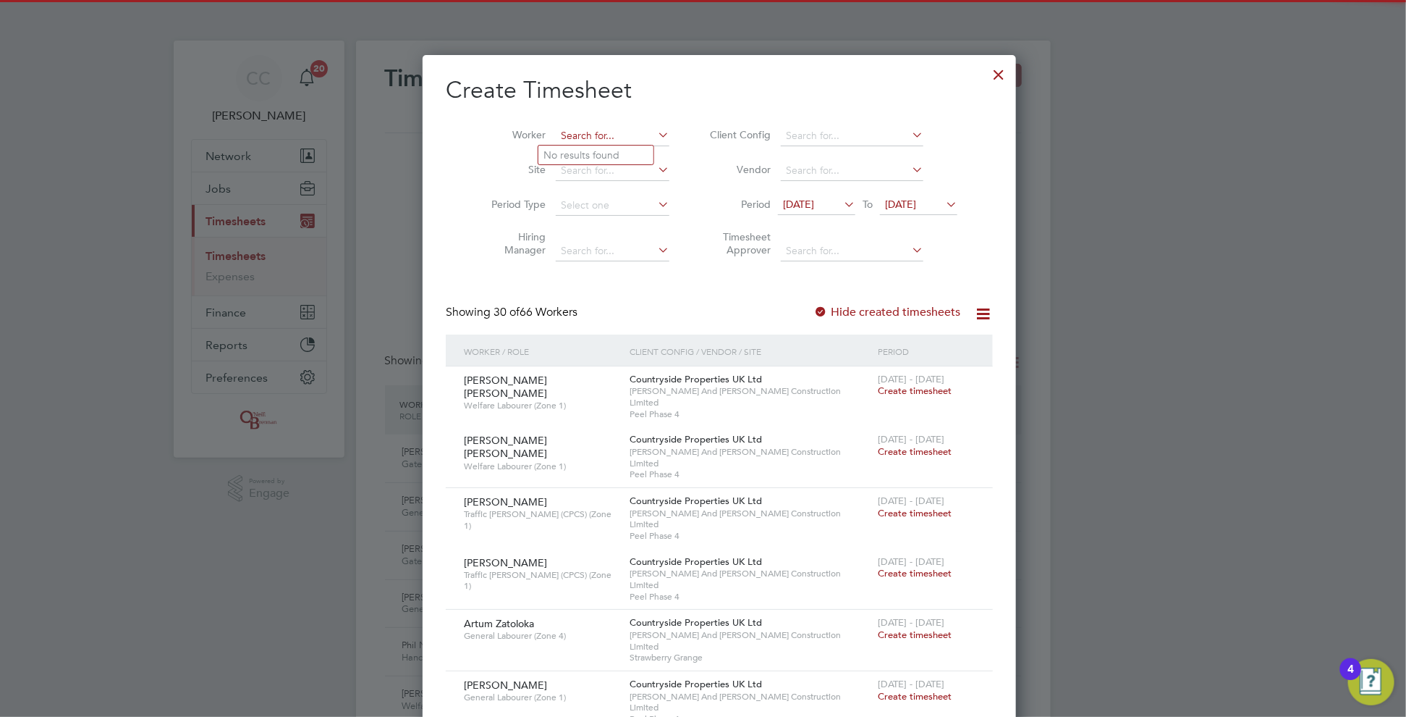
click at [594, 140] on input at bounding box center [613, 136] width 114 height 20
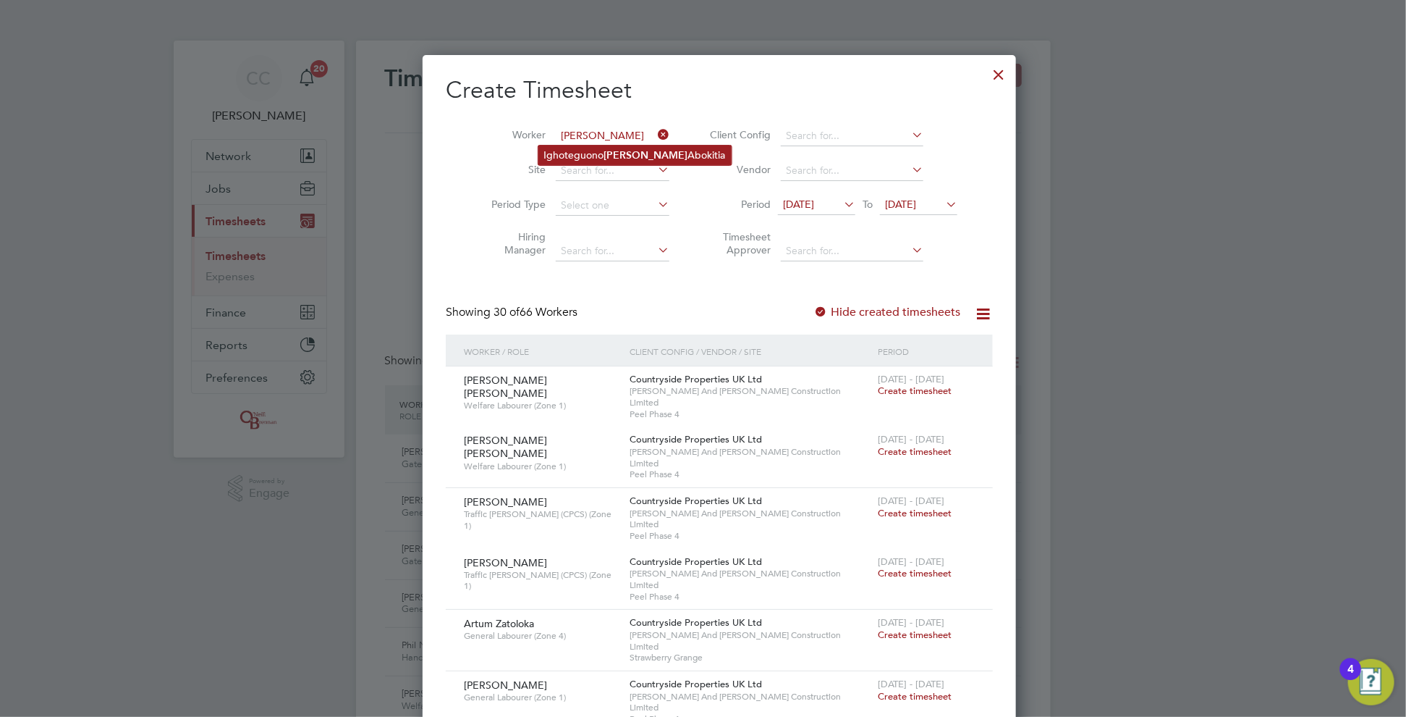
click at [591, 150] on li "Ighoteguono [PERSON_NAME]" at bounding box center [635, 155] width 193 height 20
type input "Ighoteguono [PERSON_NAME]"
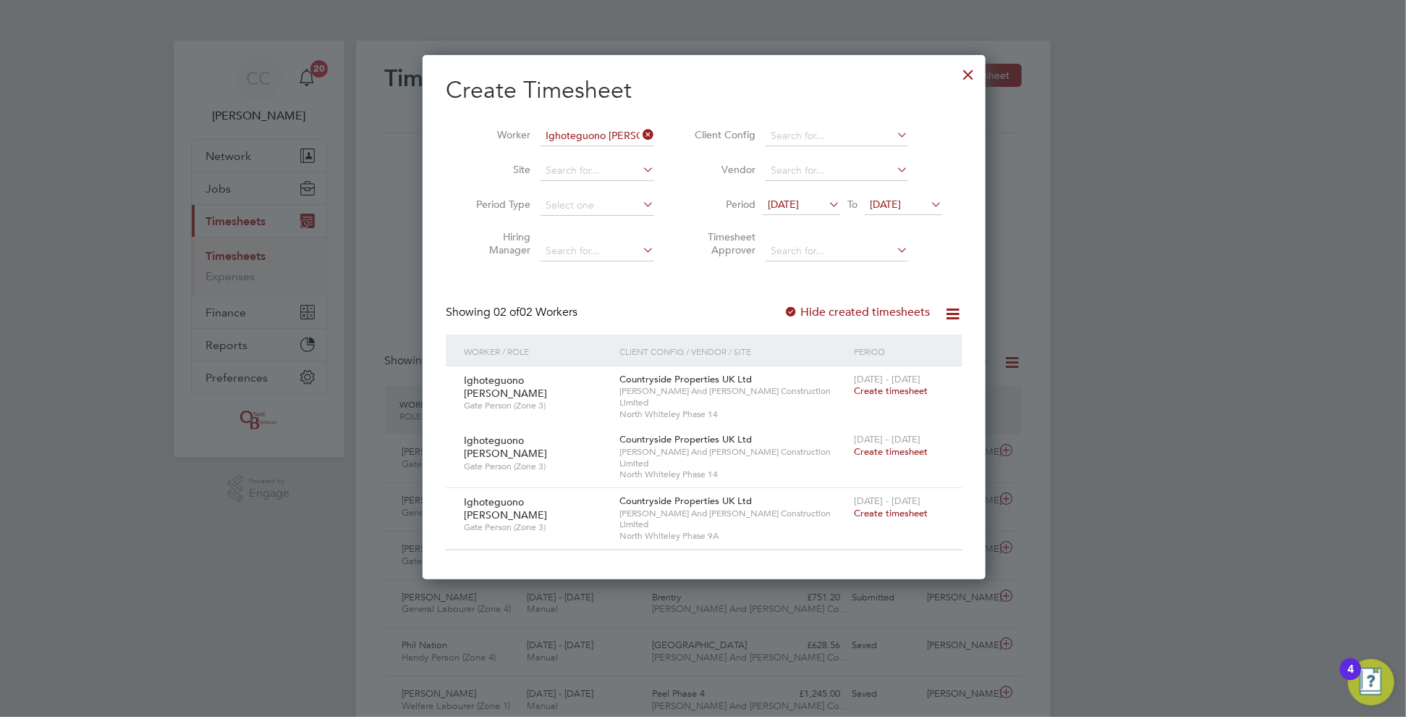
click at [799, 206] on span "[DATE]" at bounding box center [783, 204] width 31 height 13
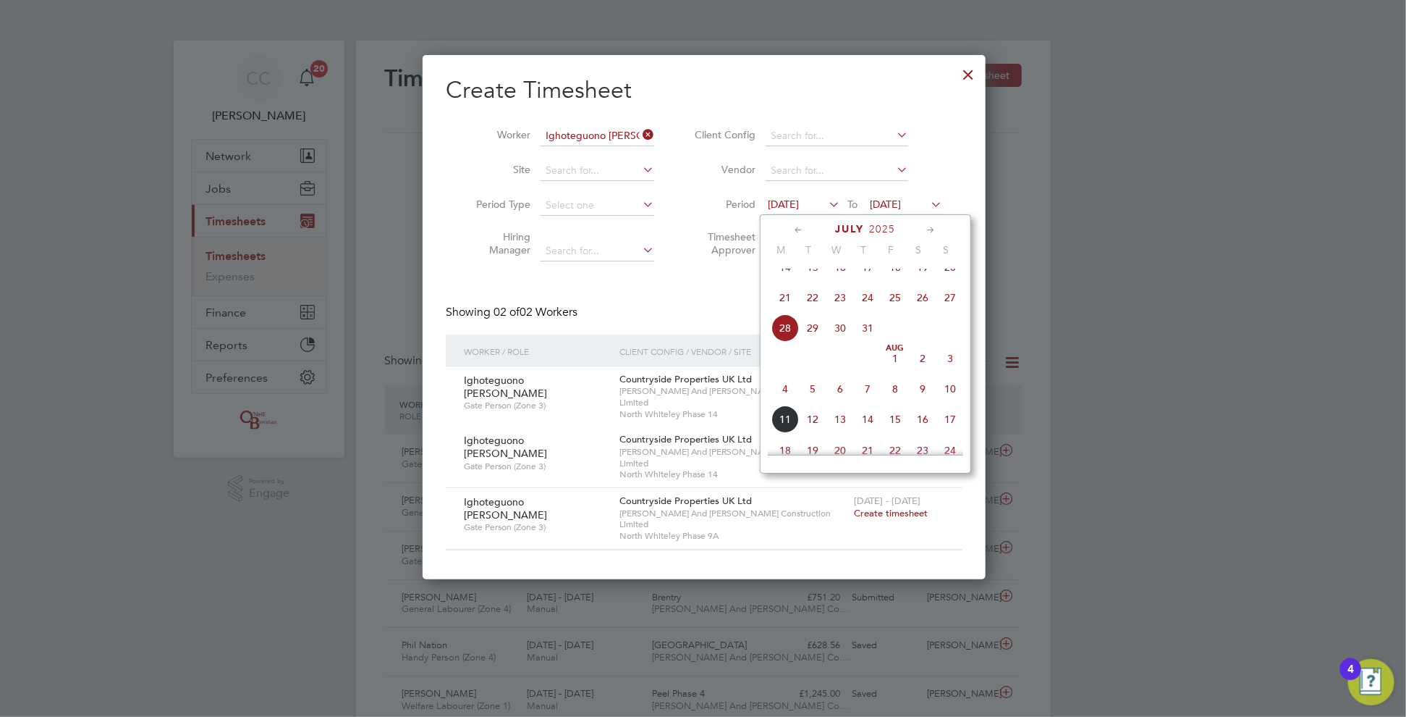
click at [782, 277] on span "14" at bounding box center [786, 267] width 28 height 28
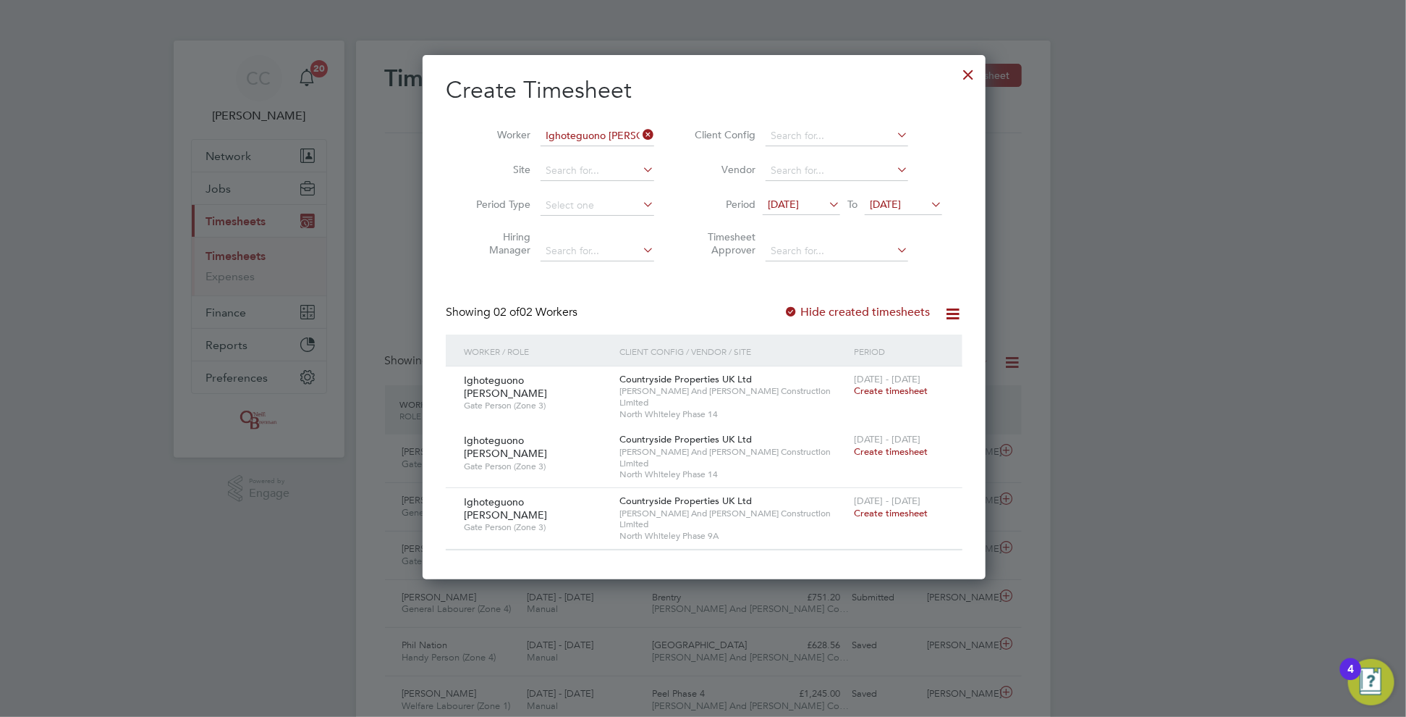
click at [793, 311] on div at bounding box center [791, 312] width 14 height 14
click at [967, 76] on div at bounding box center [969, 71] width 26 height 26
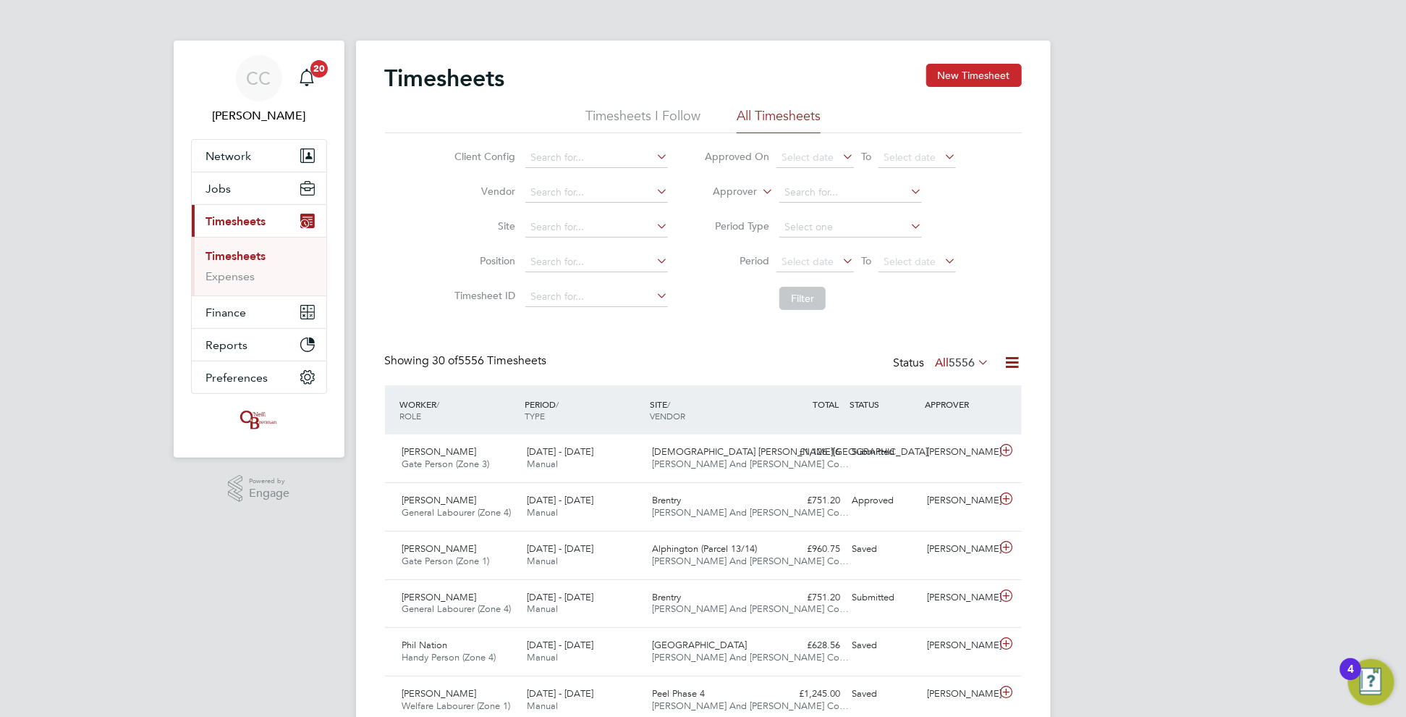
click at [974, 80] on button "New Timesheet" at bounding box center [975, 75] width 96 height 23
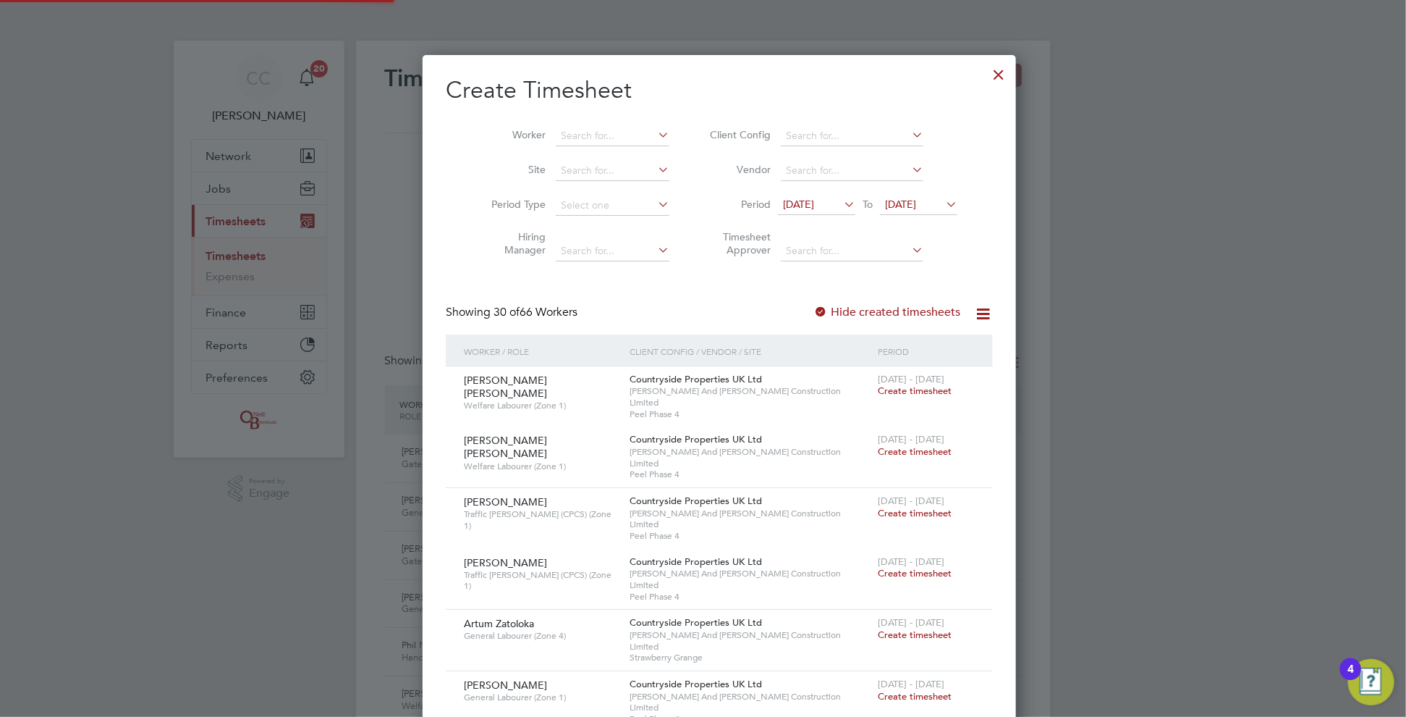
scroll to position [2673, 560]
click at [556, 132] on input at bounding box center [613, 136] width 114 height 20
click at [603, 148] on li "[PERSON_NAME]" at bounding box center [596, 155] width 115 height 20
type input "[PERSON_NAME]"
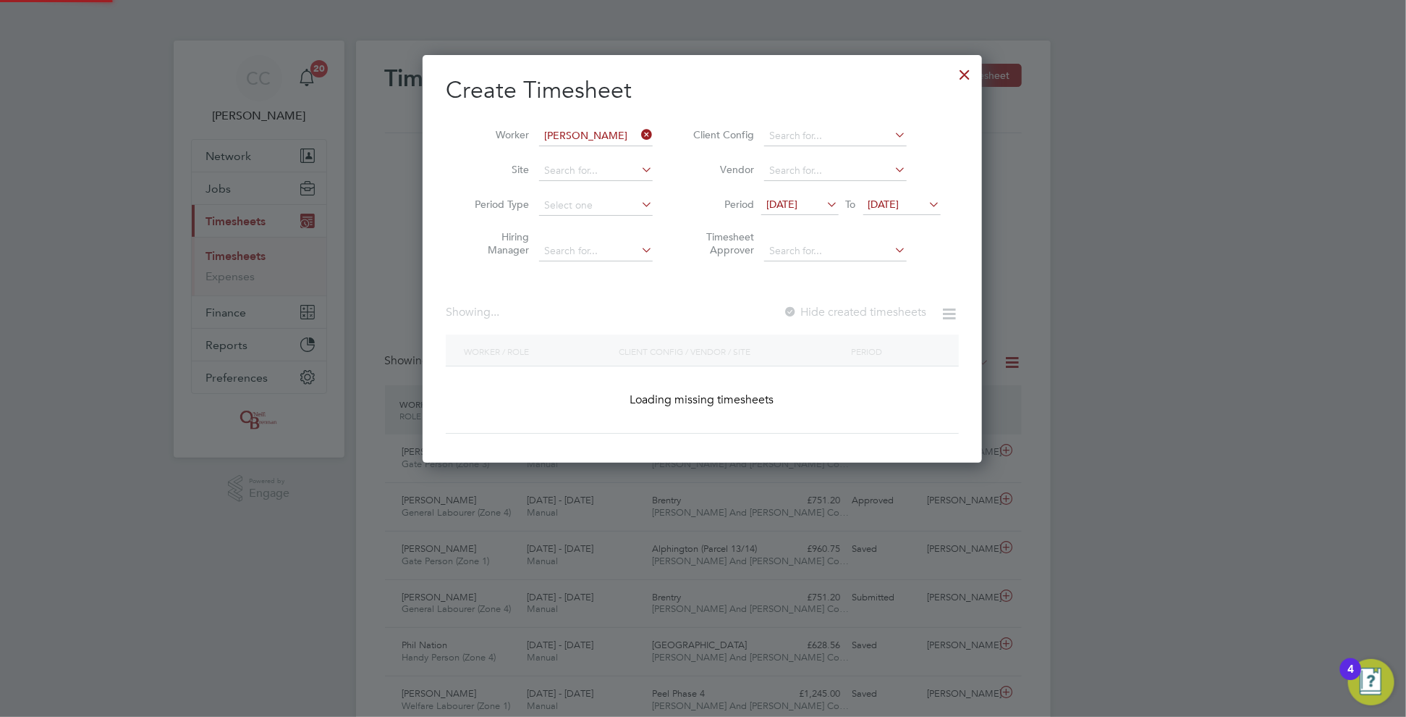
scroll to position [390, 560]
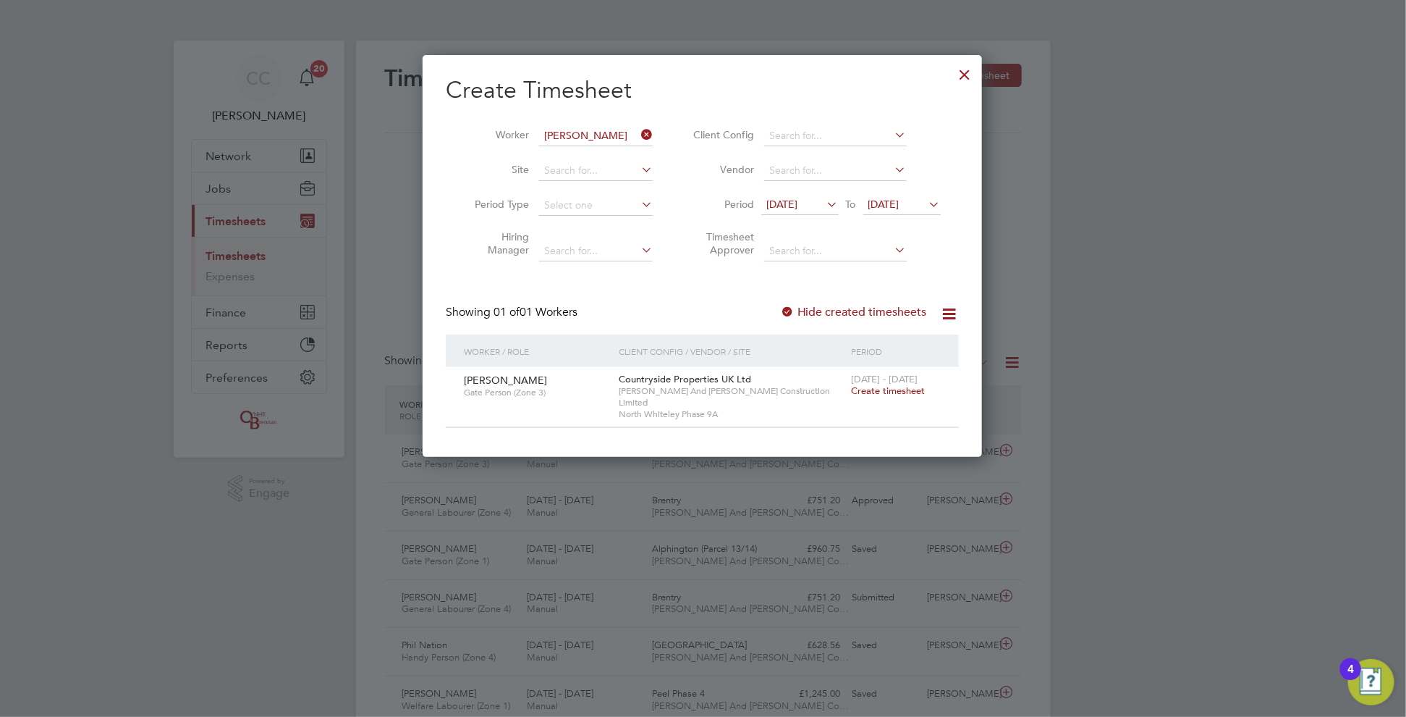
click at [900, 198] on span "[DATE]" at bounding box center [884, 204] width 31 height 13
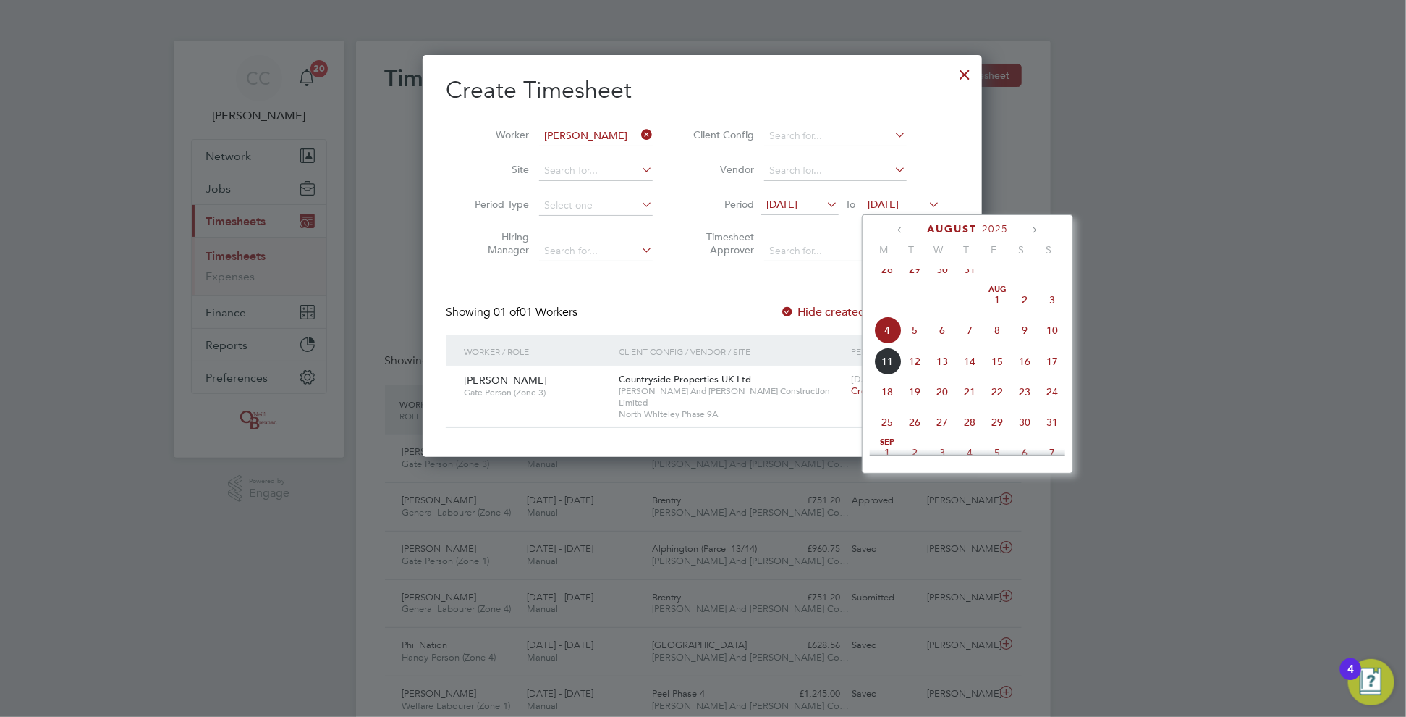
click at [1056, 344] on span "10" at bounding box center [1053, 330] width 28 height 28
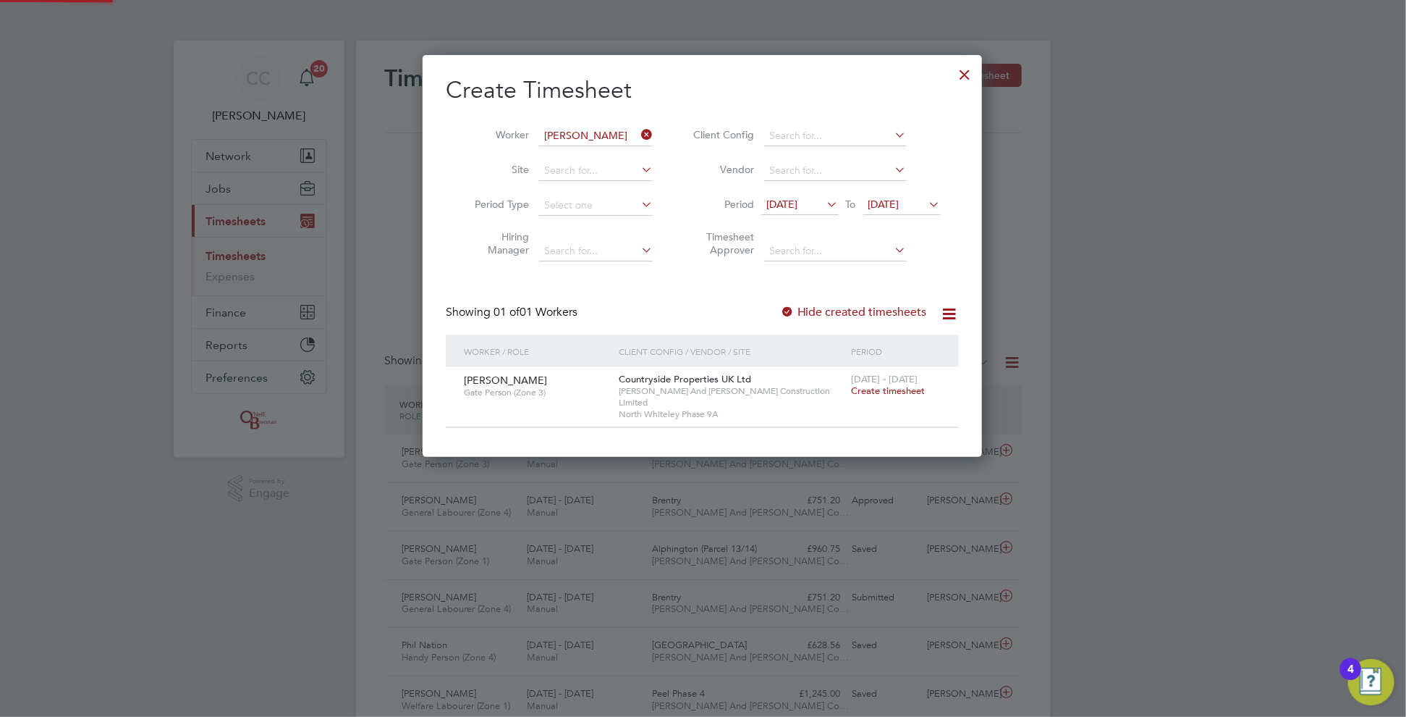
scroll to position [390, 560]
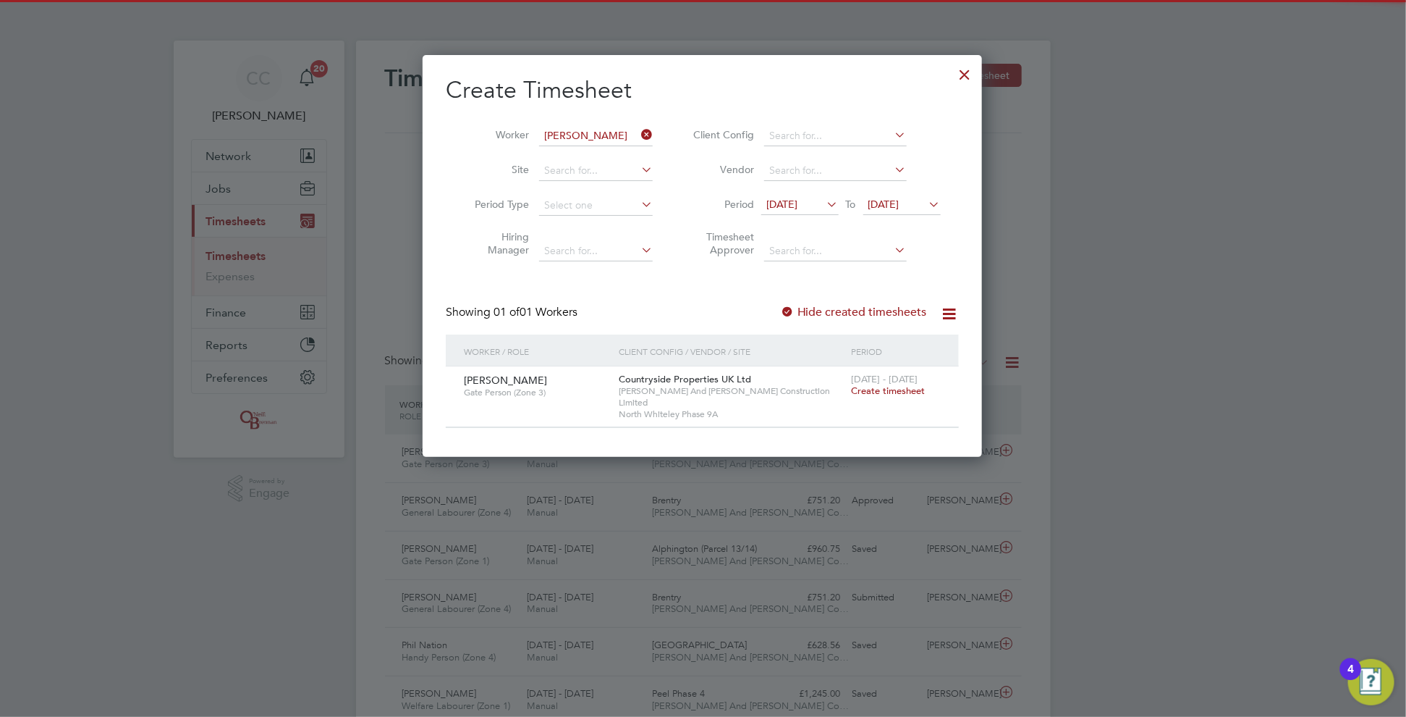
click at [795, 302] on div "Create Timesheet Worker [PERSON_NAME] Site Period Type Hiring Manager Client Co…" at bounding box center [702, 251] width 513 height 353
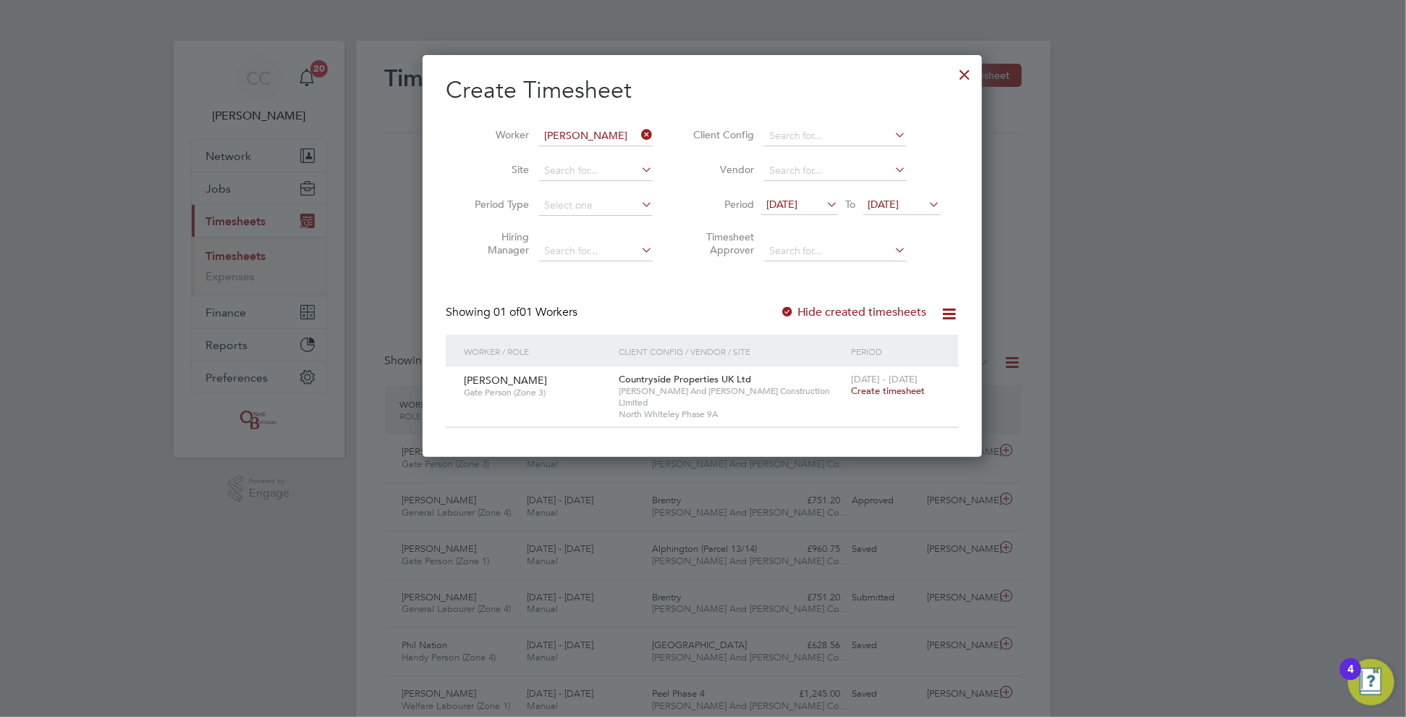
click at [786, 306] on div at bounding box center [787, 312] width 14 height 14
click at [788, 309] on div at bounding box center [787, 312] width 14 height 14
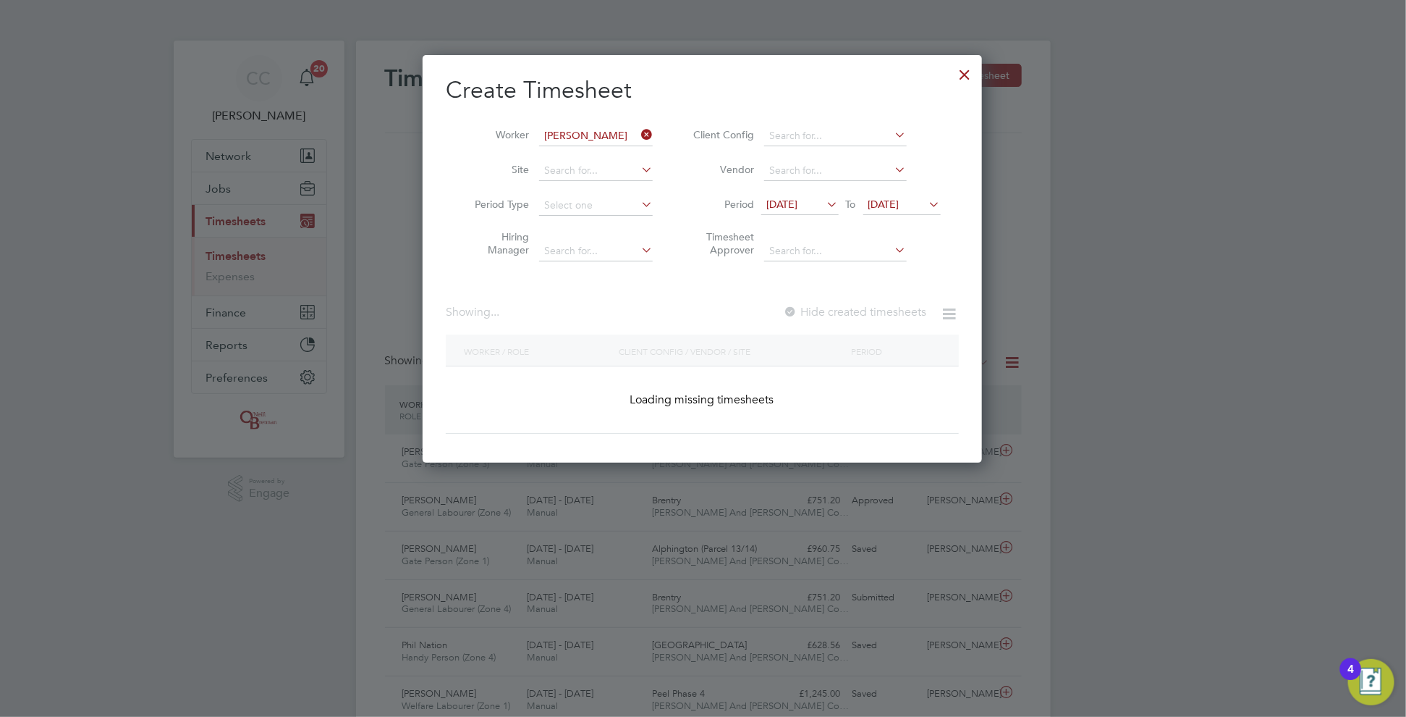
scroll to position [439, 560]
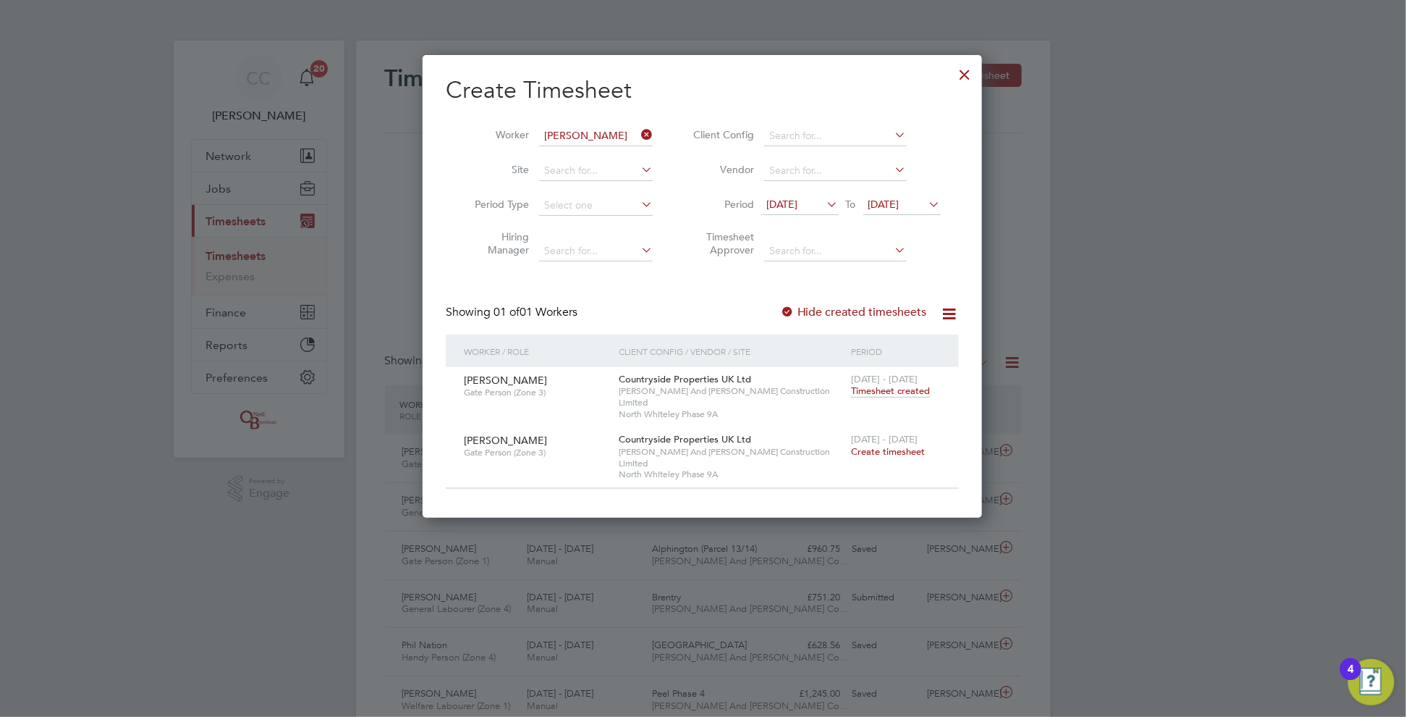
click at [881, 445] on span "Create timesheet" at bounding box center [888, 451] width 74 height 12
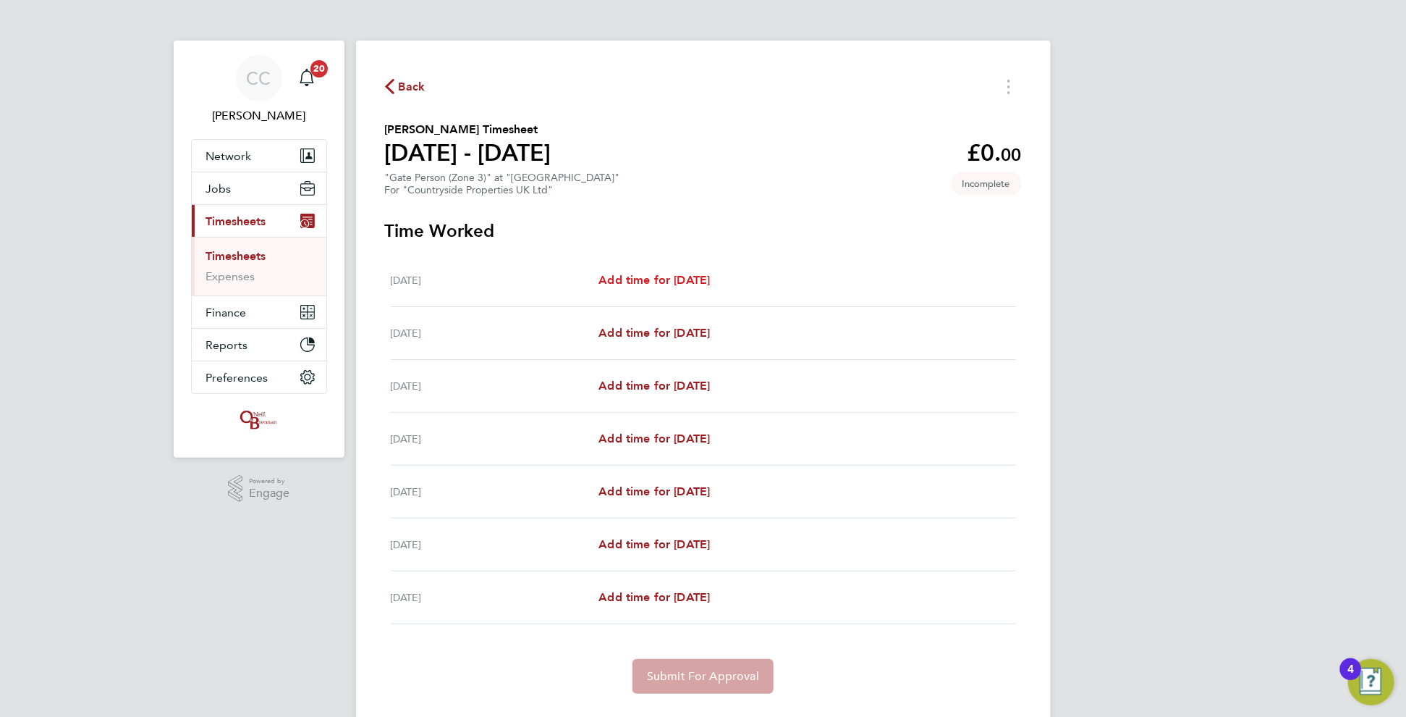
click at [710, 279] on span "Add time for [DATE]" at bounding box center [654, 280] width 111 height 14
select select "30"
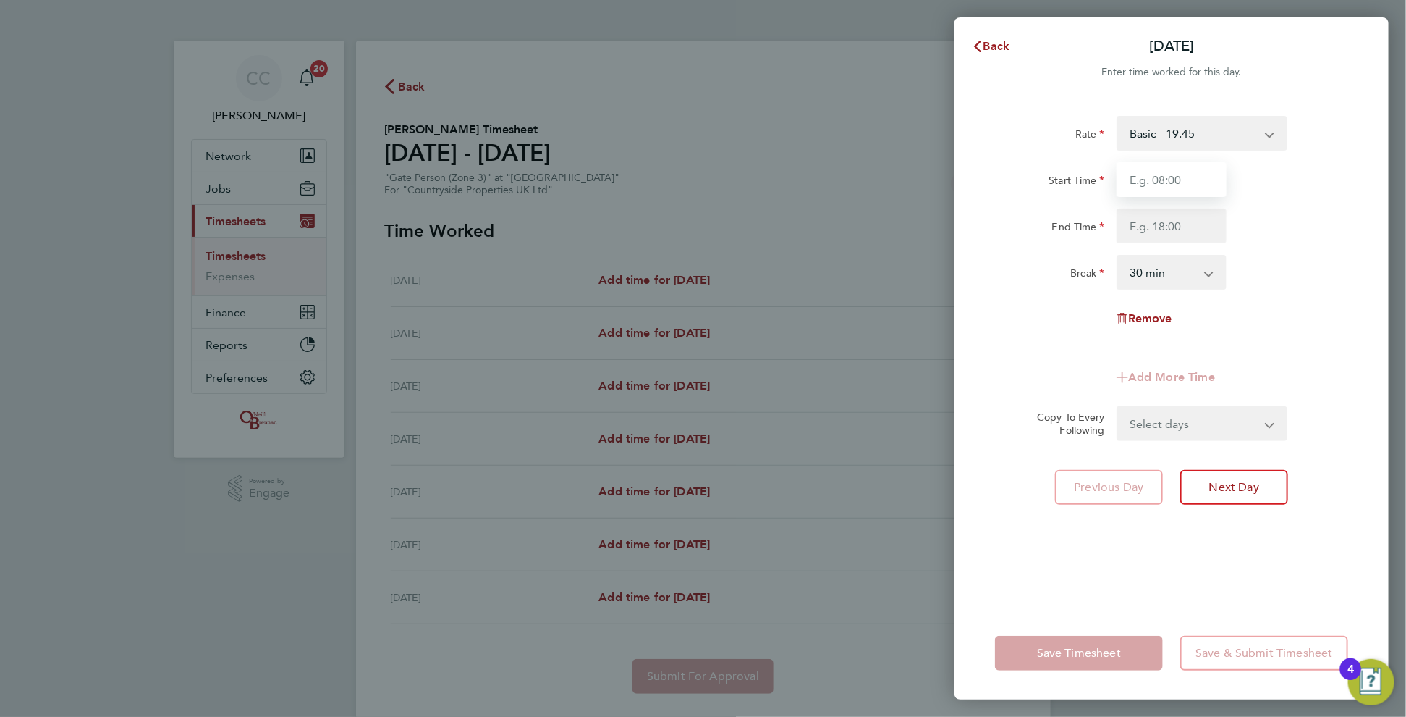
click at [1137, 170] on input "Start Time" at bounding box center [1172, 179] width 110 height 35
type input "08:00"
type input "17:00"
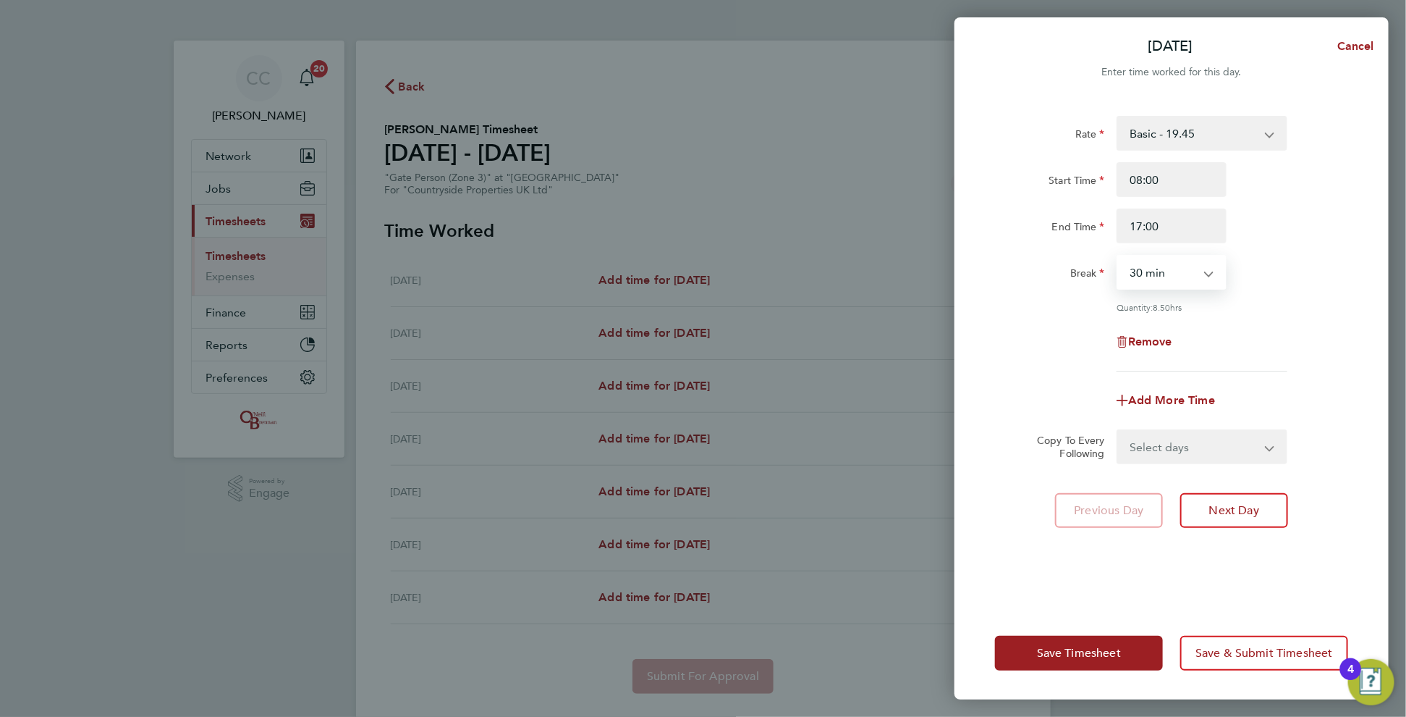
click at [1152, 276] on select "0 min 15 min 30 min 45 min 60 min 75 min 90 min" at bounding box center [1163, 272] width 90 height 32
select select "0"
click at [1118, 256] on select "0 min 15 min 30 min 45 min 60 min 75 min 90 min" at bounding box center [1163, 272] width 90 height 32
drag, startPoint x: 1165, startPoint y: 444, endPoint x: 1170, endPoint y: 451, distance: 8.8
click at [1165, 444] on select "Select days Day Weekday (Mon-Fri) Weekend (Sat-Sun) [DATE] [DATE] [DATE] [DATE]…" at bounding box center [1194, 447] width 152 height 32
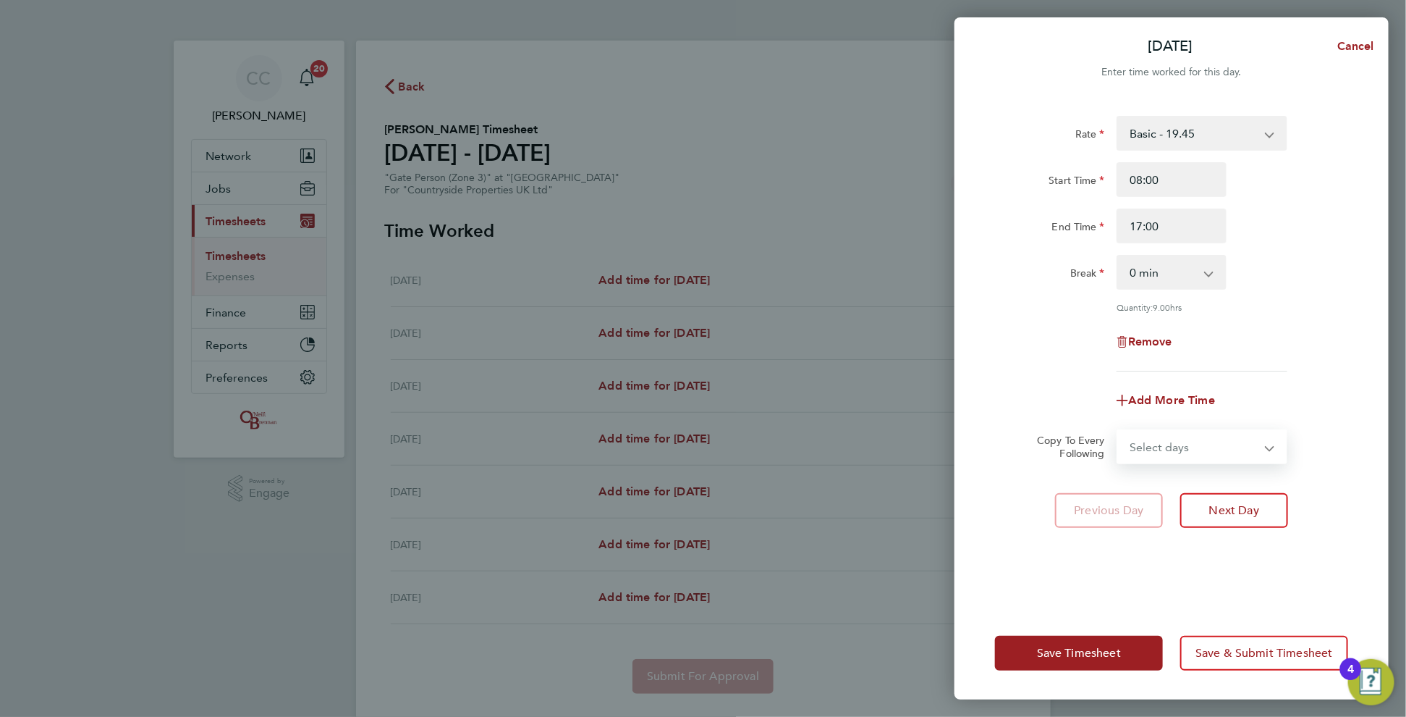
select select "WEEKDAY"
click at [1118, 431] on select "Select days Day Weekday (Mon-Fri) Weekend (Sat-Sun) [DATE] [DATE] [DATE] [DATE]…" at bounding box center [1194, 447] width 152 height 32
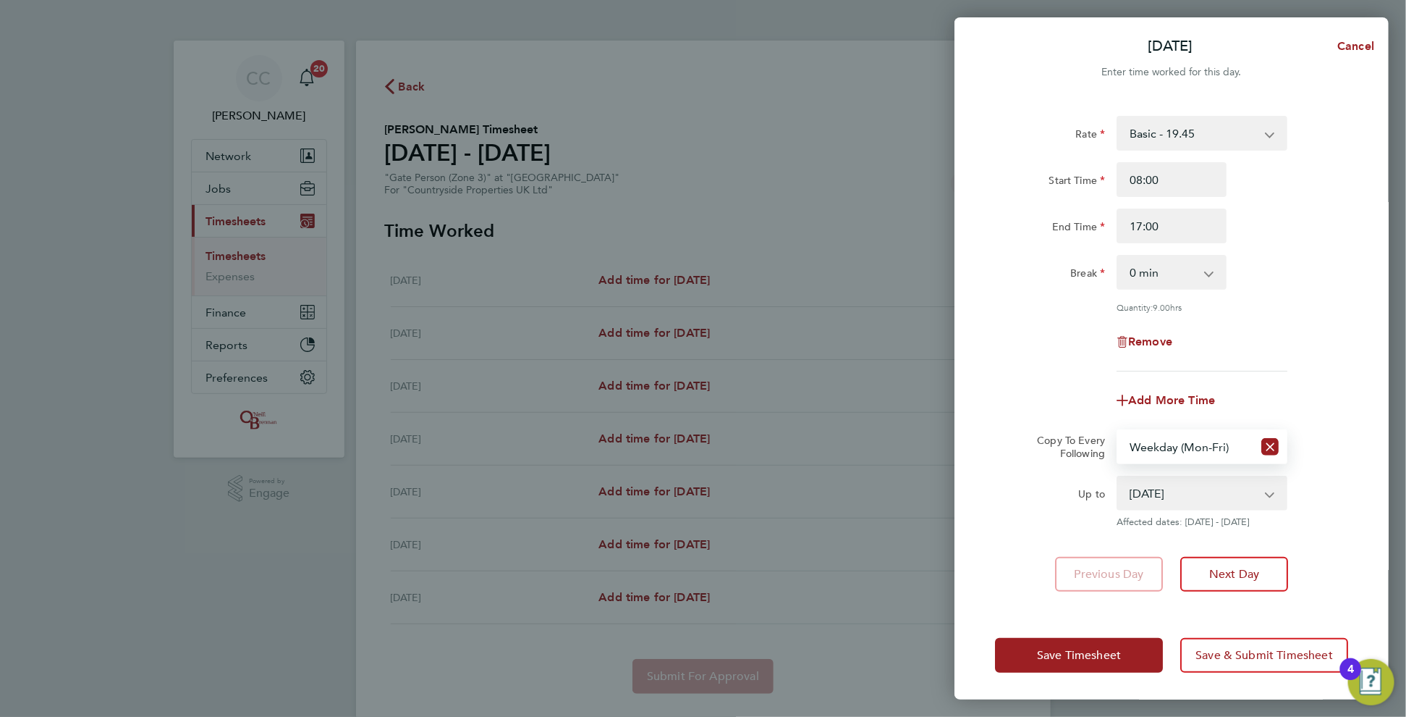
click at [1162, 488] on select "[DATE] [DATE] [DATE] [DATE] [DATE] [DATE]" at bounding box center [1193, 493] width 151 height 32
select select "[DATE]"
click at [1118, 477] on select "[DATE] [DATE] [DATE] [DATE] [DATE] [DATE]" at bounding box center [1193, 493] width 151 height 32
click at [1098, 649] on span "Save Timesheet" at bounding box center [1079, 655] width 84 height 14
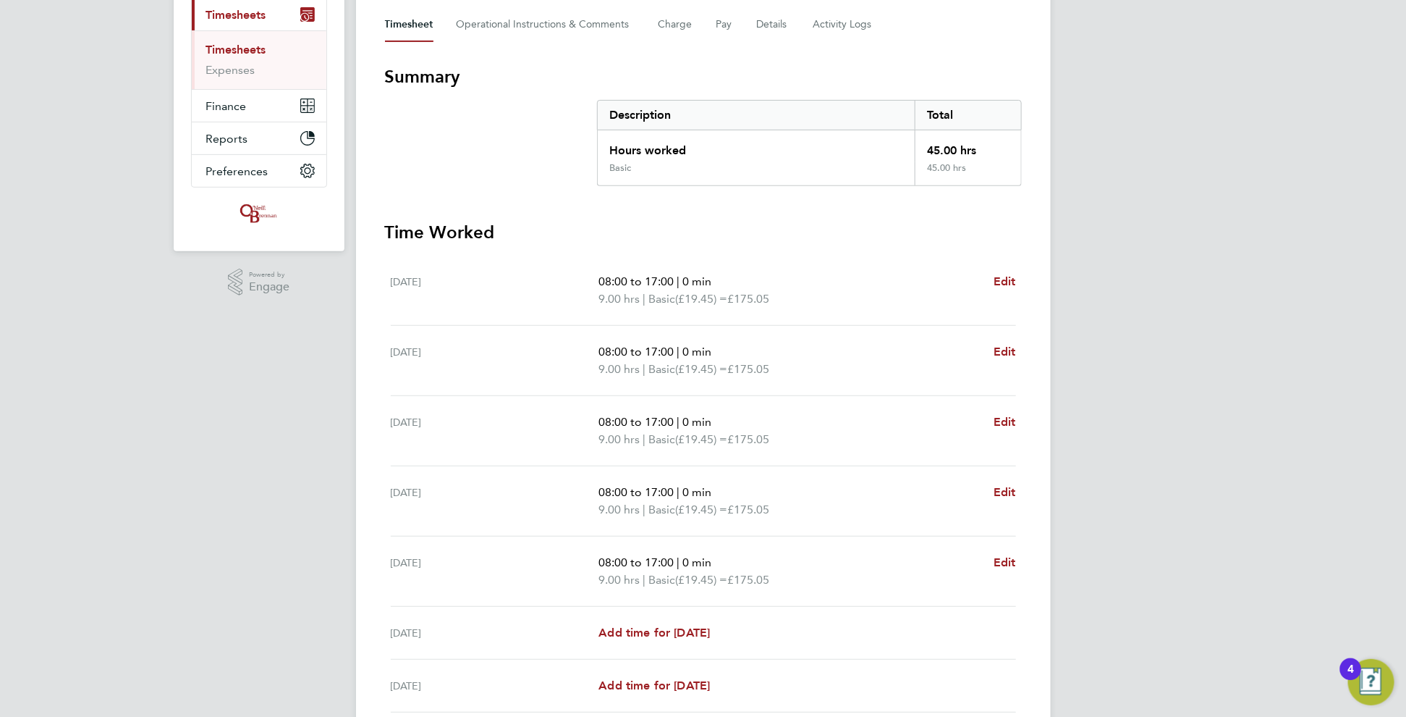
scroll to position [290, 0]
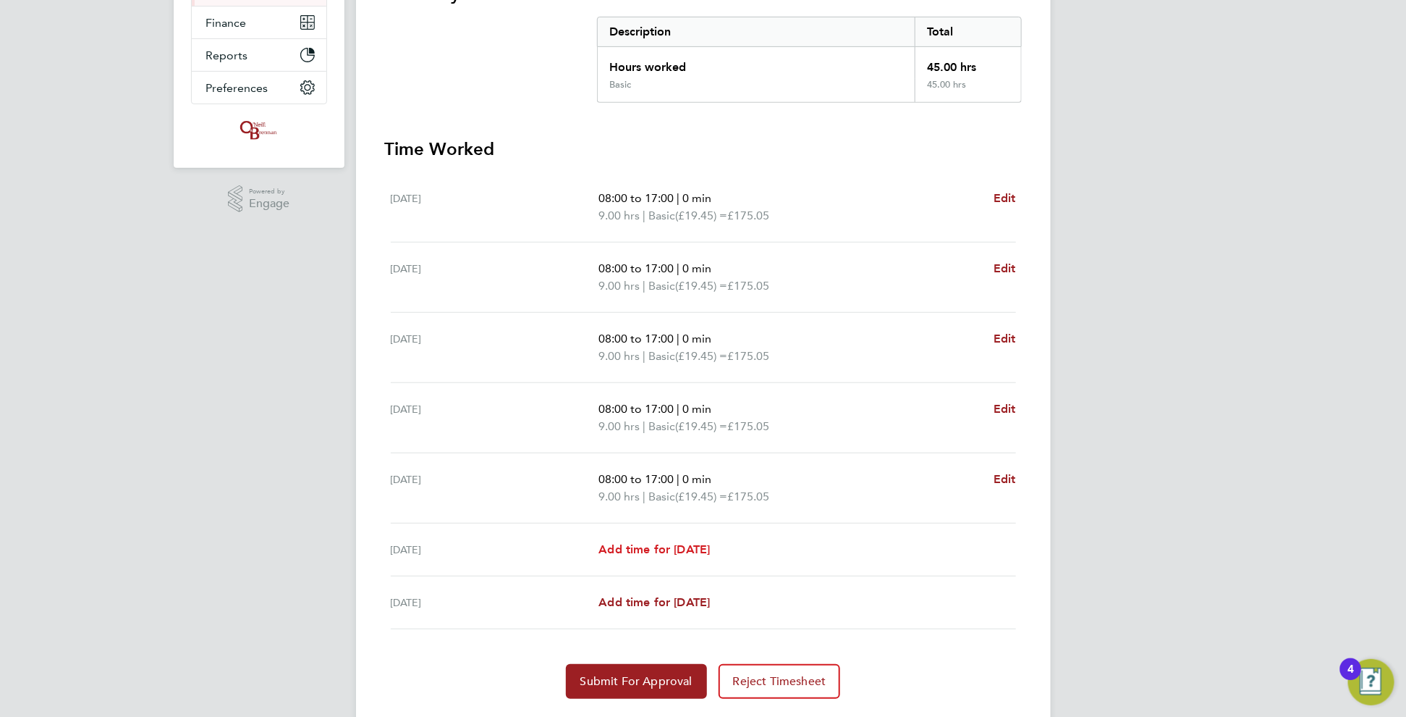
click at [664, 548] on span "Add time for [DATE]" at bounding box center [654, 549] width 111 height 14
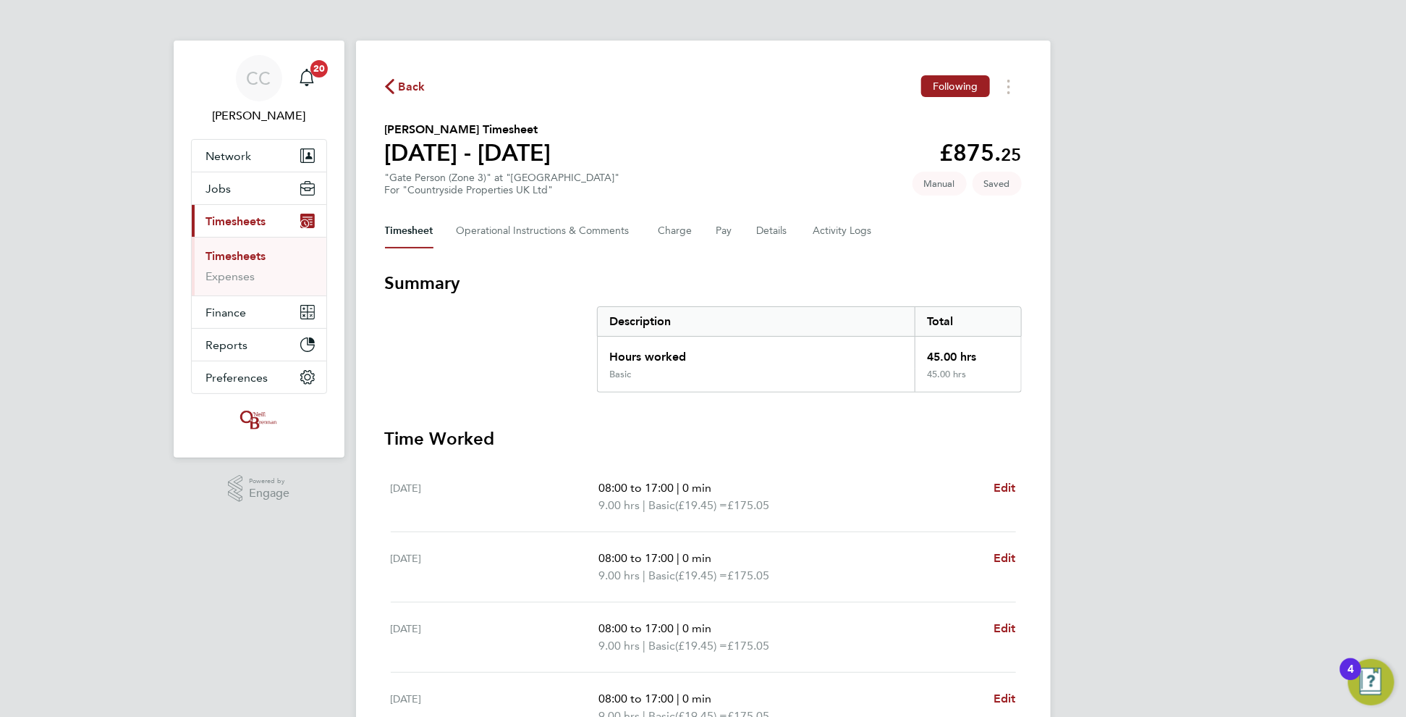
select select "30"
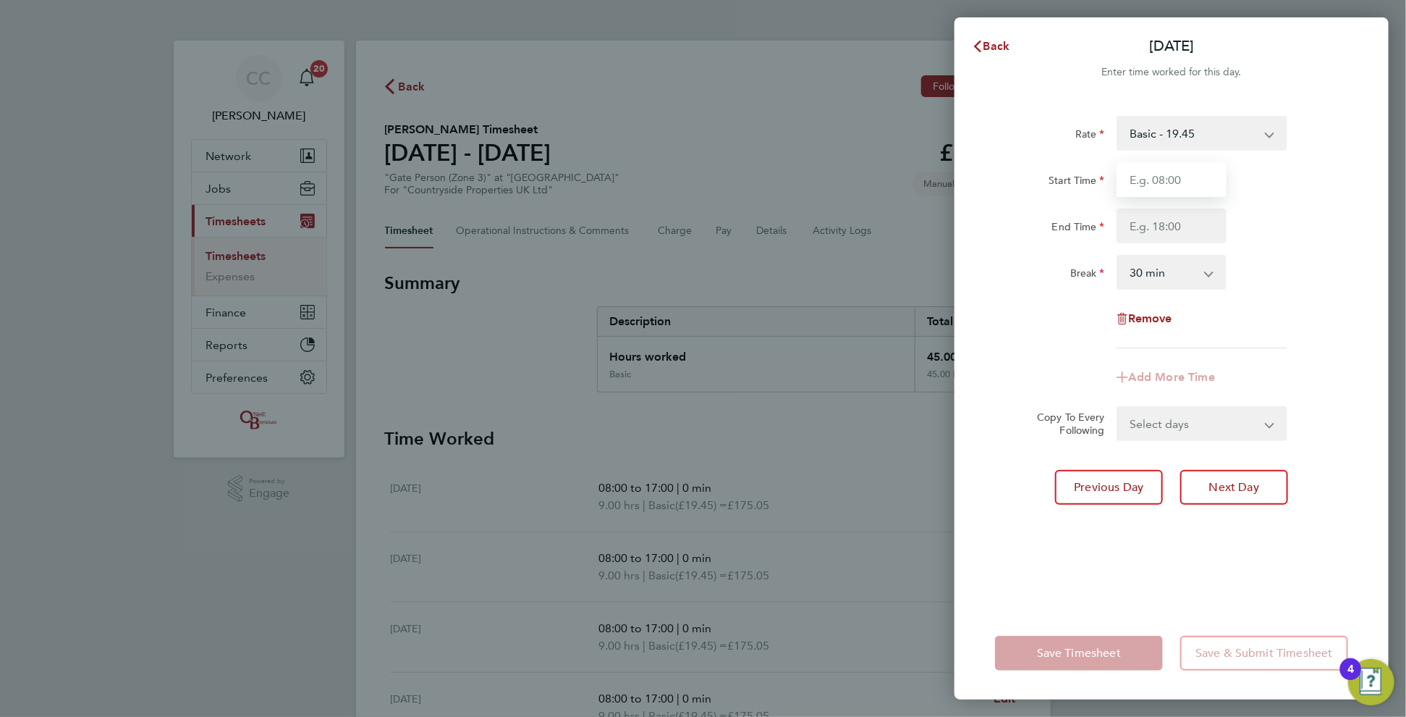
click at [1170, 183] on input "Start Time" at bounding box center [1172, 179] width 110 height 35
type input "08:00"
type input "16:00"
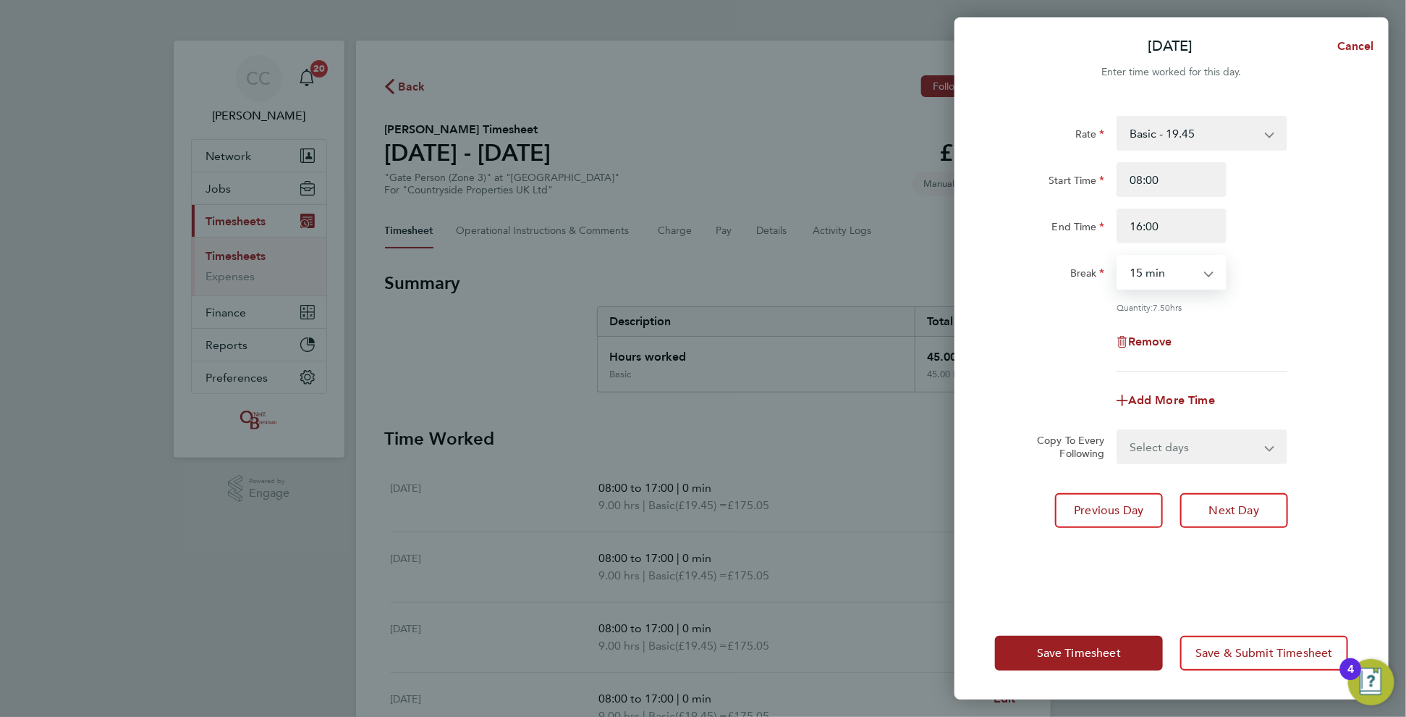
select select "0"
click at [1210, 448] on select "Select days [DATE]" at bounding box center [1194, 447] width 152 height 32
click at [1052, 409] on div "Add More Time" at bounding box center [1171, 400] width 365 height 35
click at [1140, 224] on input "16:00" at bounding box center [1172, 225] width 110 height 35
type input "15:00"
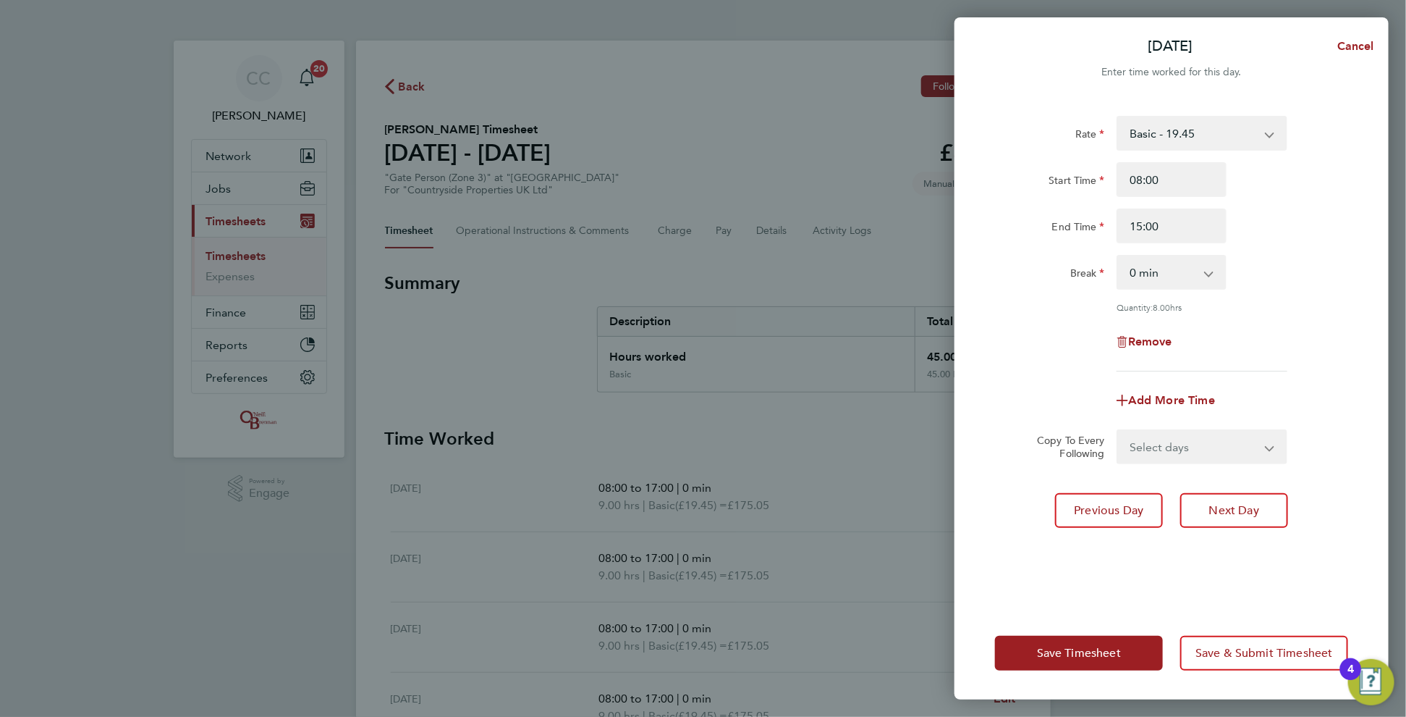
click at [1047, 373] on app-timesheet-line-form-group "Rate Basic - 19.45 Start Time 08:00 End Time 15:00 Break 0 min 15 min 30 min 45…" at bounding box center [1171, 267] width 353 height 302
click at [1060, 652] on span "Save Timesheet" at bounding box center [1079, 653] width 84 height 14
